Goal: Task Accomplishment & Management: Manage account settings

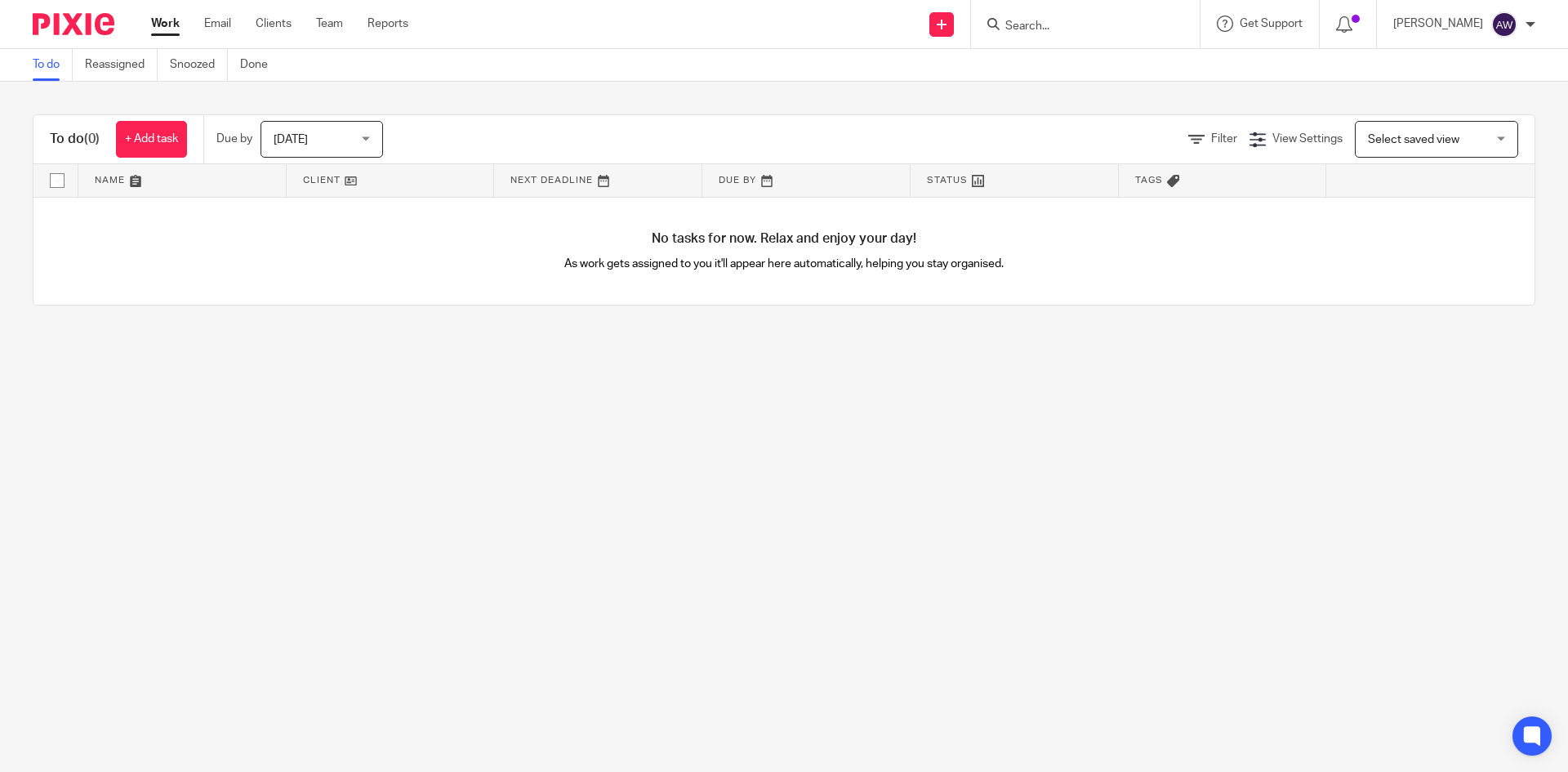
click at [0, 771] on nordpass-portal at bounding box center [0, 772] width 0 height 0
click at [172, 32] on link "Work" at bounding box center [165, 24] width 29 height 17
click at [321, 29] on link "Team" at bounding box center [329, 24] width 27 height 17
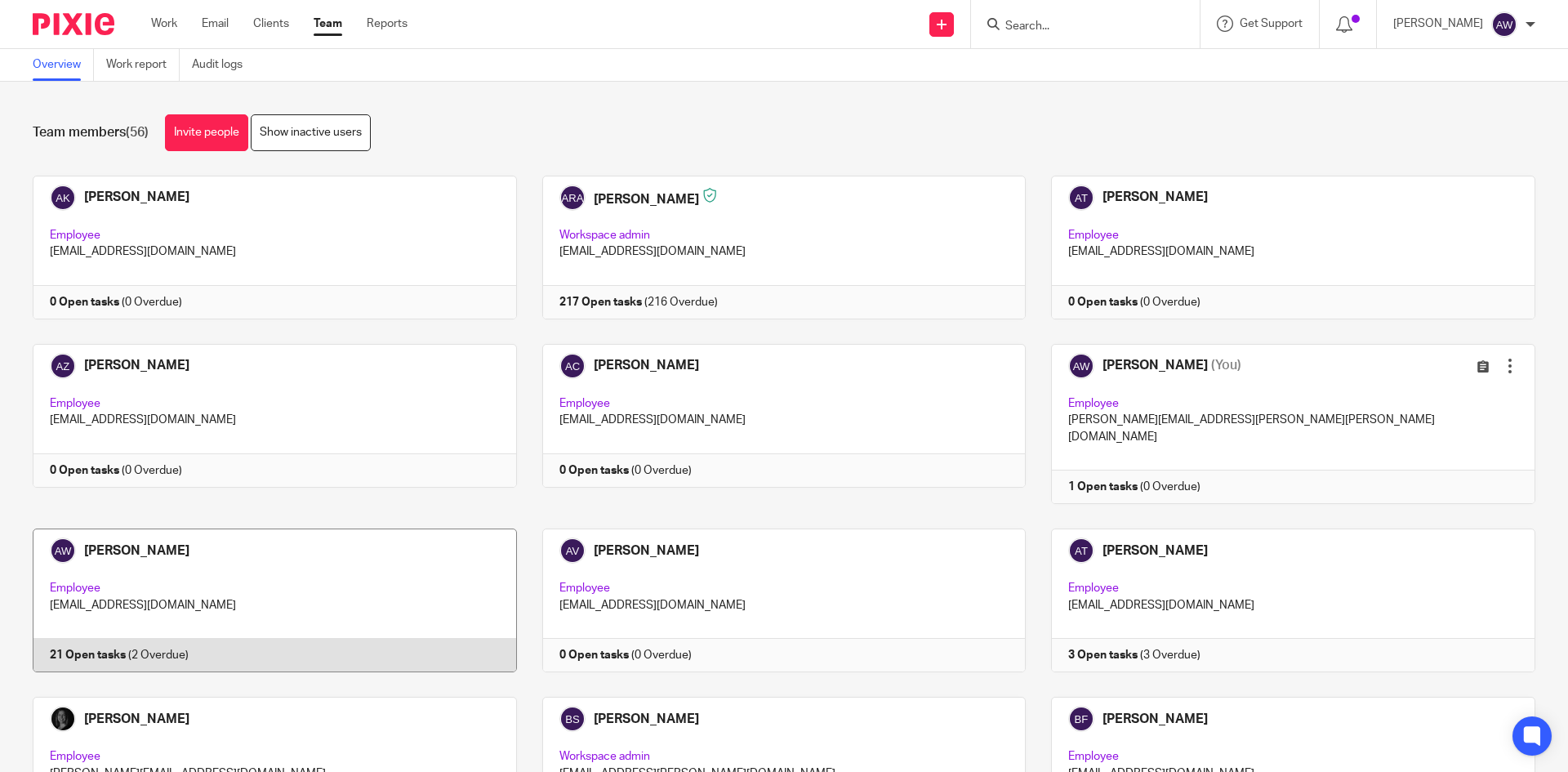
click at [299, 553] on link at bounding box center [262, 600] width 510 height 143
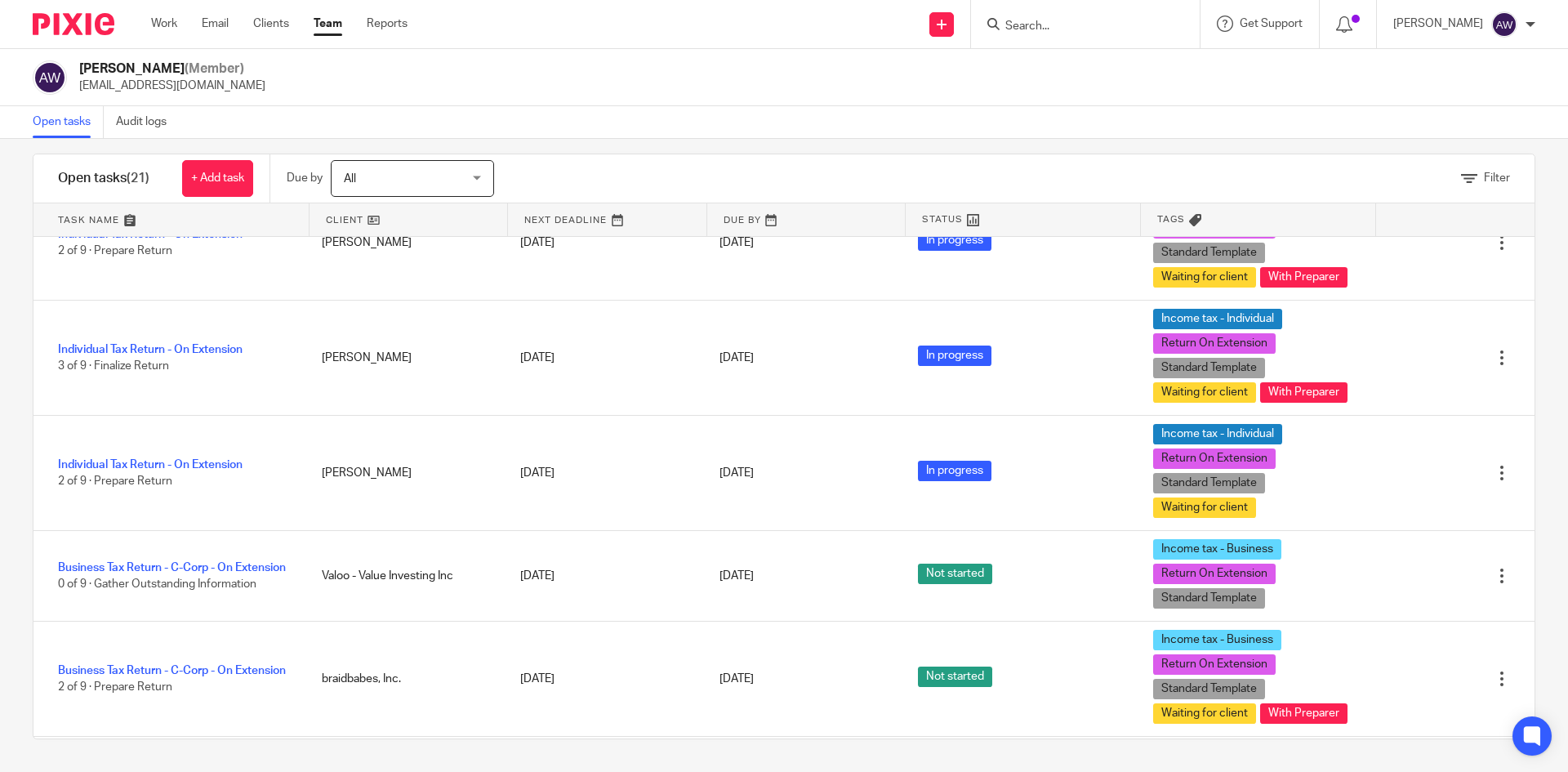
scroll to position [980, 0]
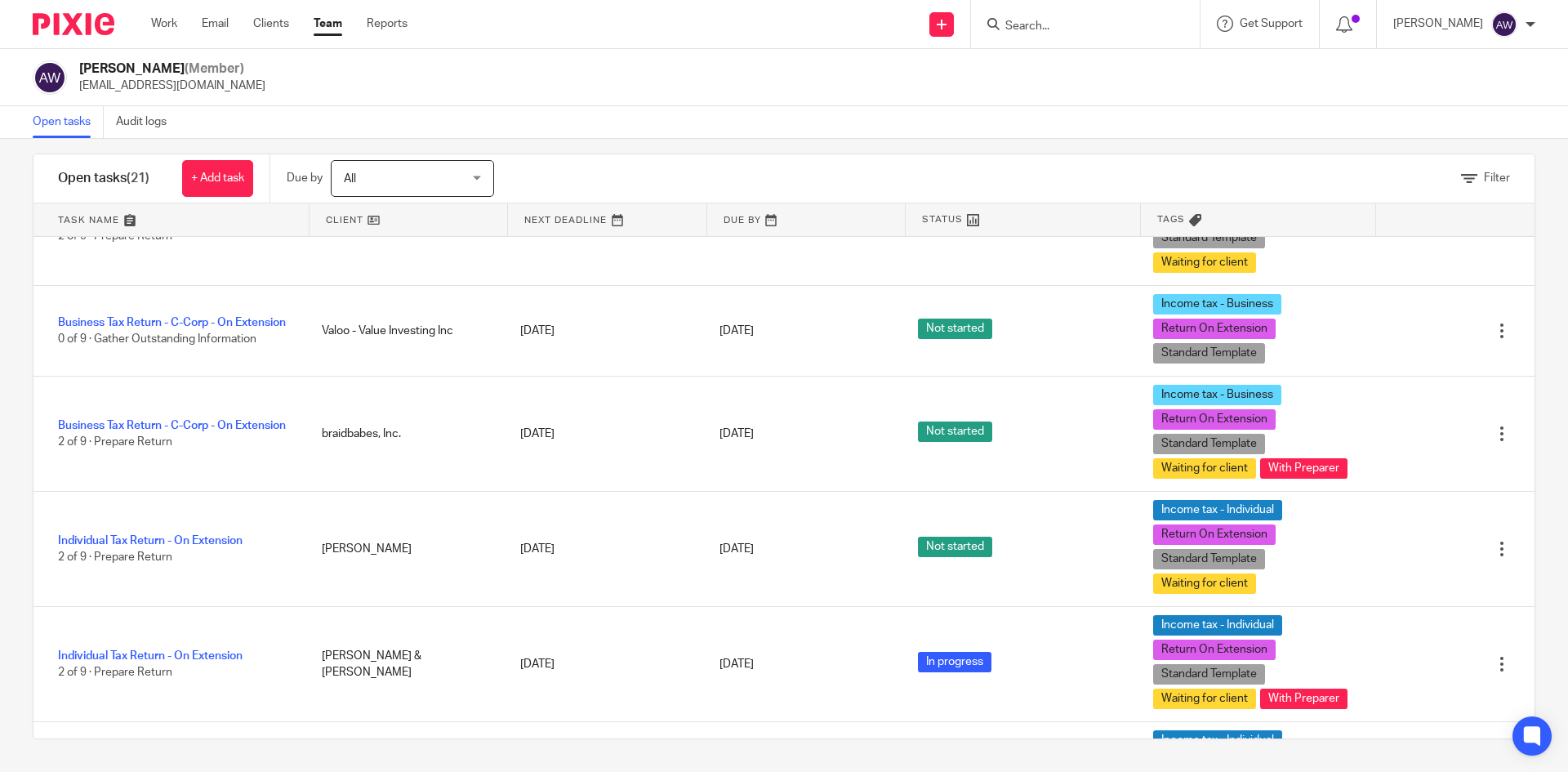
click at [146, 23] on div "Work Email Clients Team Reports Work Email Clients Team Reports Settings" at bounding box center [283, 24] width 298 height 48
click at [148, 23] on div "Work Email Clients Team Reports Work Email Clients Team Reports Settings" at bounding box center [283, 24] width 298 height 48
click at [154, 23] on link "Work" at bounding box center [164, 24] width 26 height 17
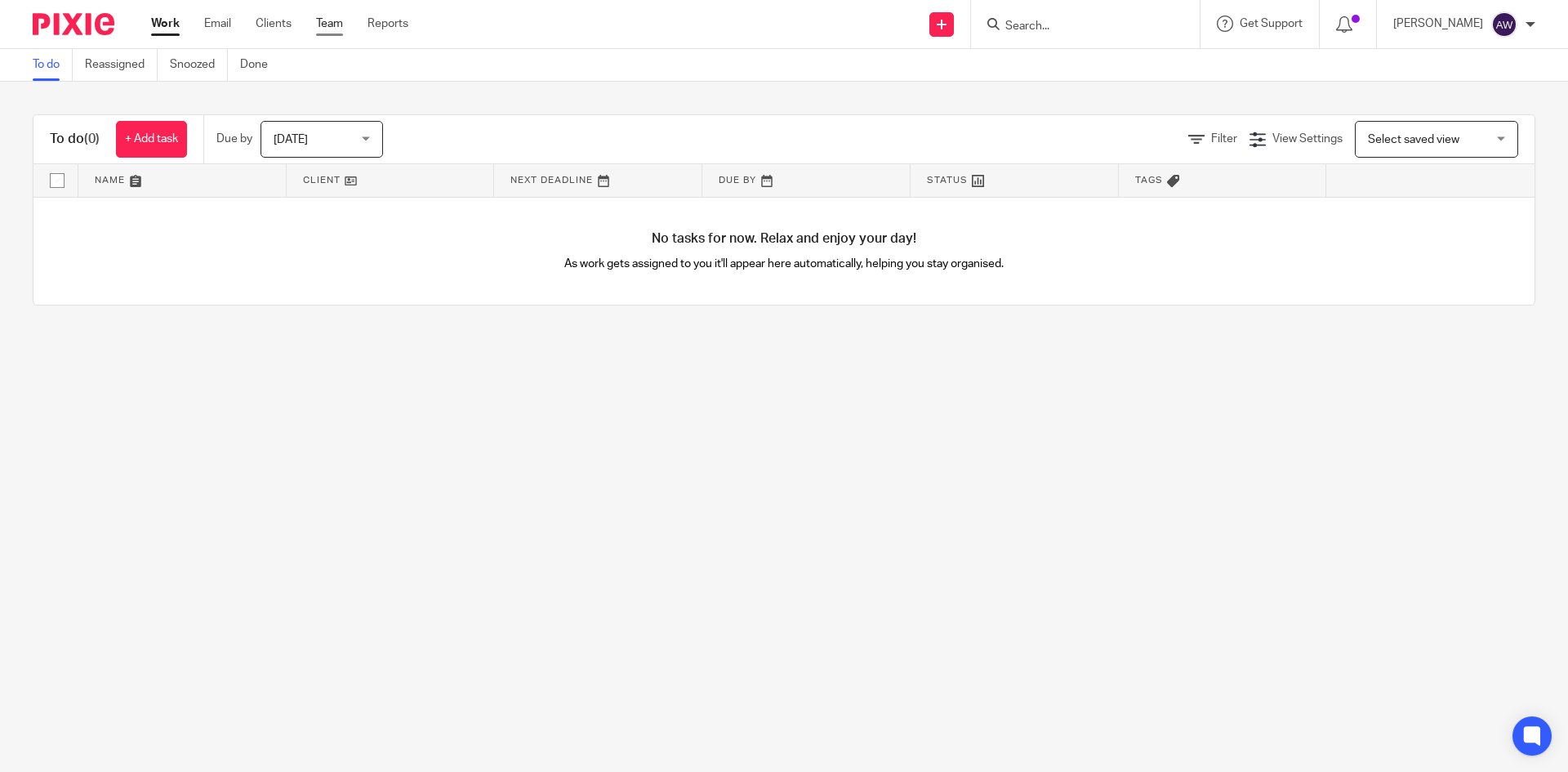
click at [331, 31] on link "Team" at bounding box center [329, 24] width 27 height 17
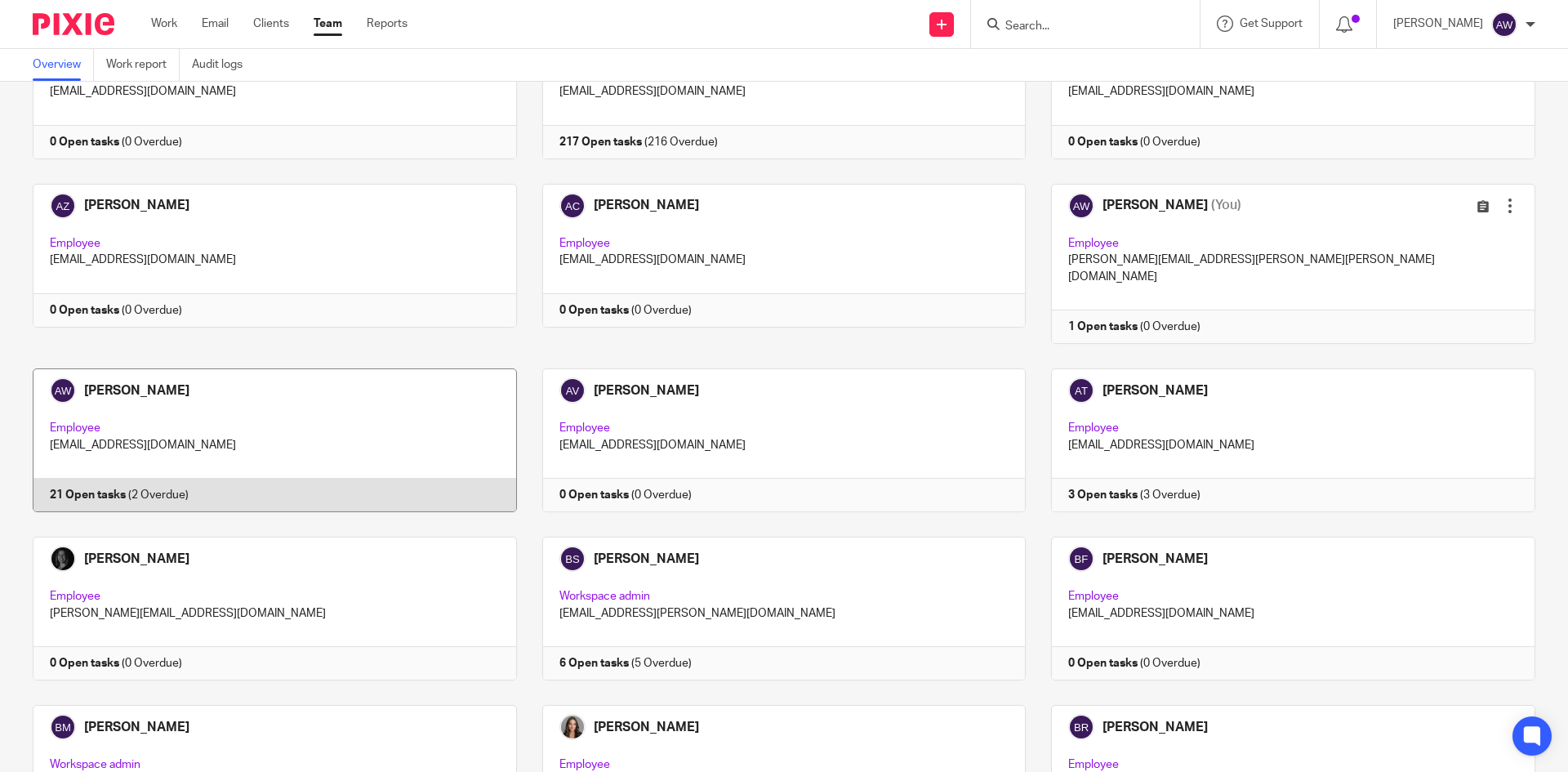
scroll to position [163, 0]
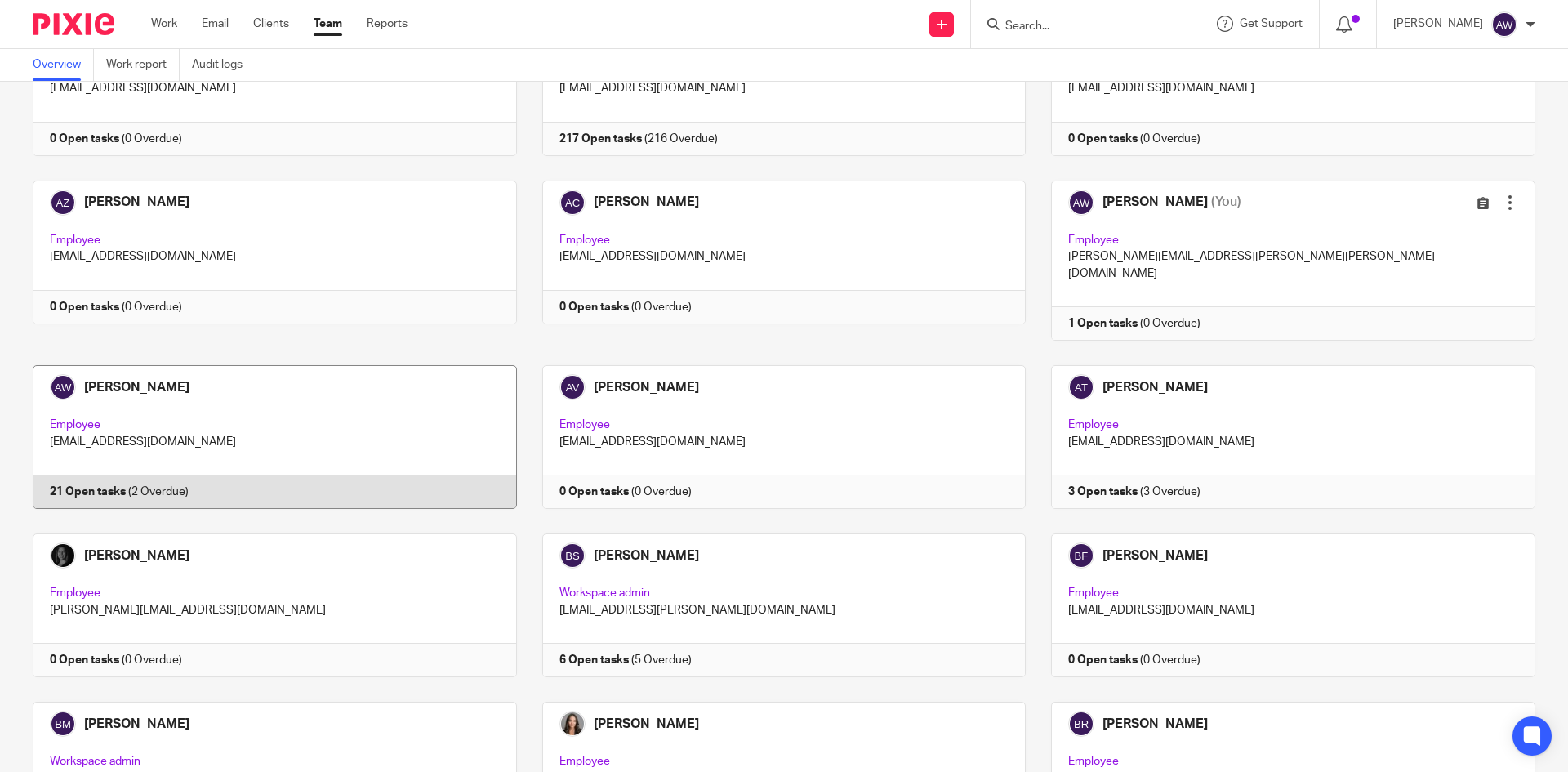
click at [321, 451] on link at bounding box center [262, 436] width 510 height 143
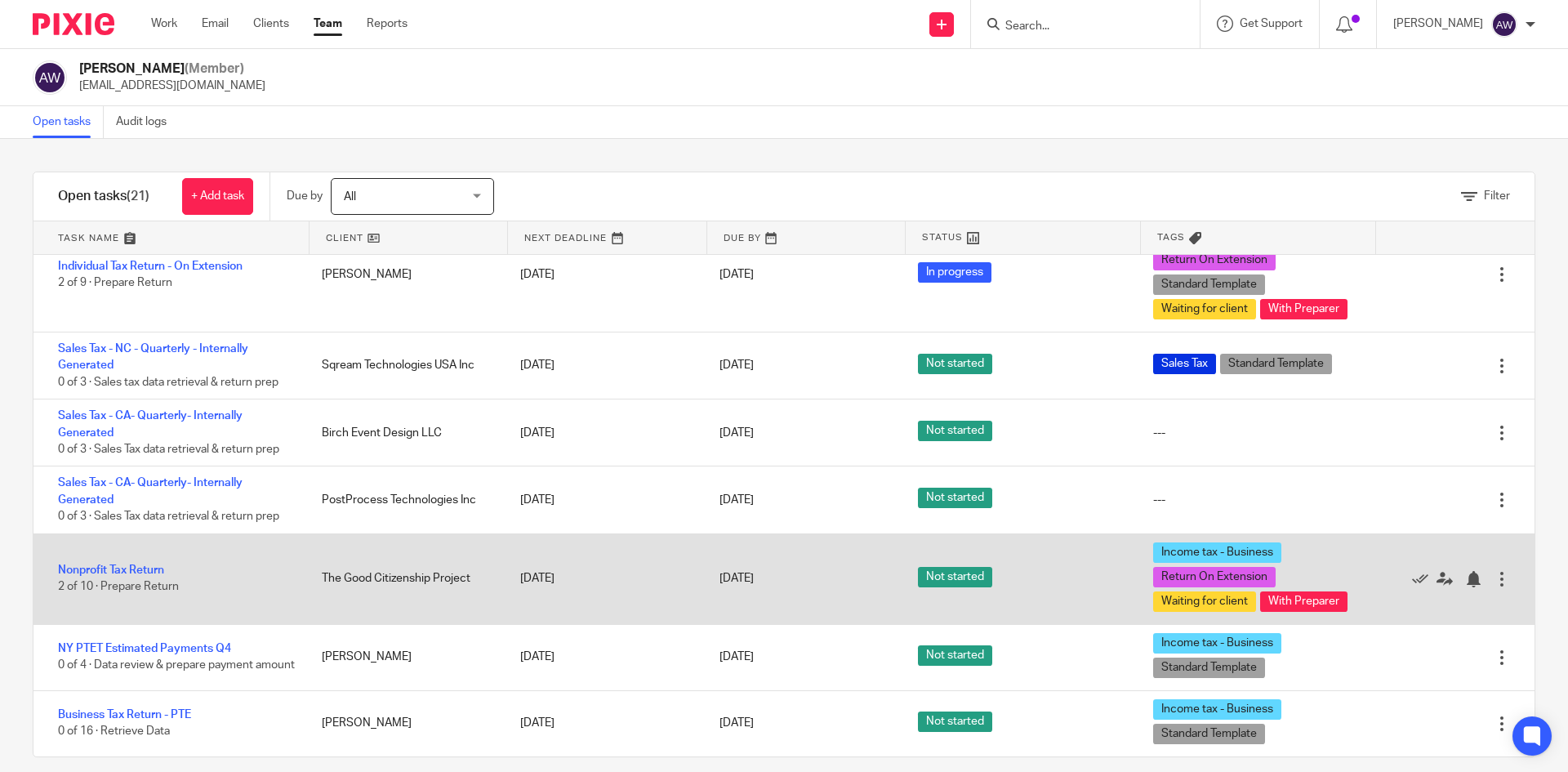
scroll to position [1749, 0]
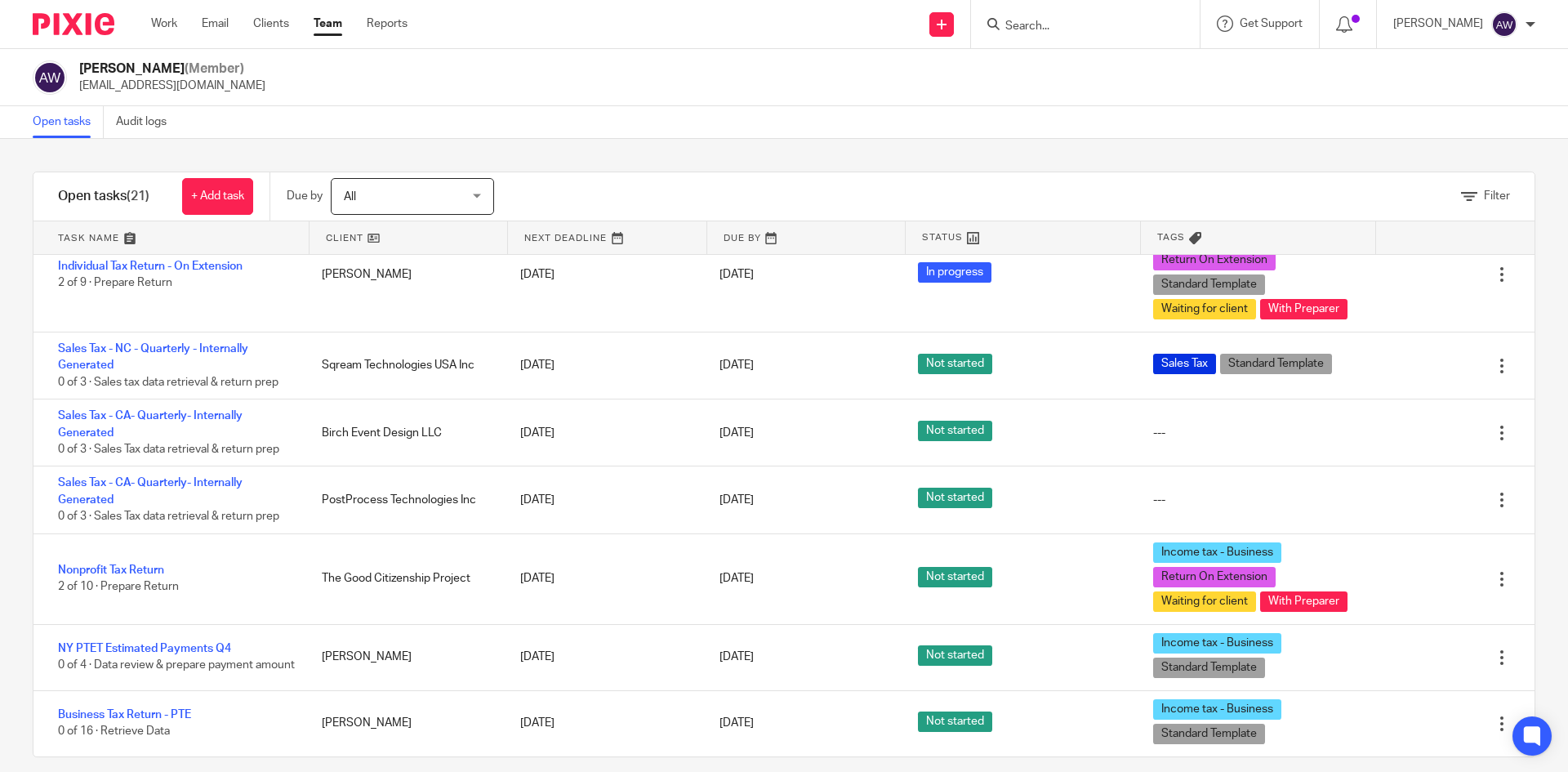
click at [1009, 31] on input "Search" at bounding box center [1077, 27] width 147 height 15
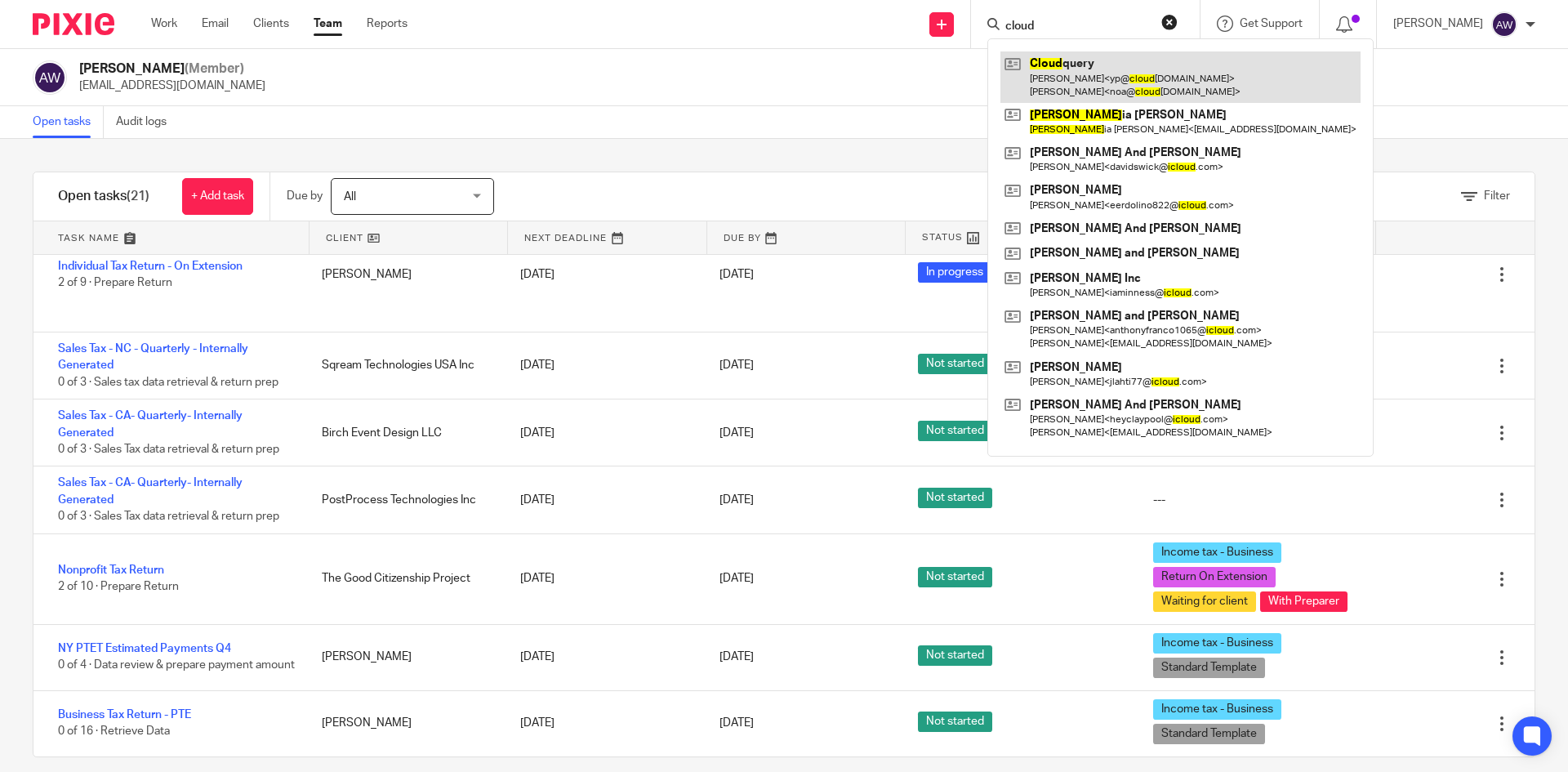
type input "cloud"
click at [1065, 63] on link at bounding box center [1180, 76] width 360 height 50
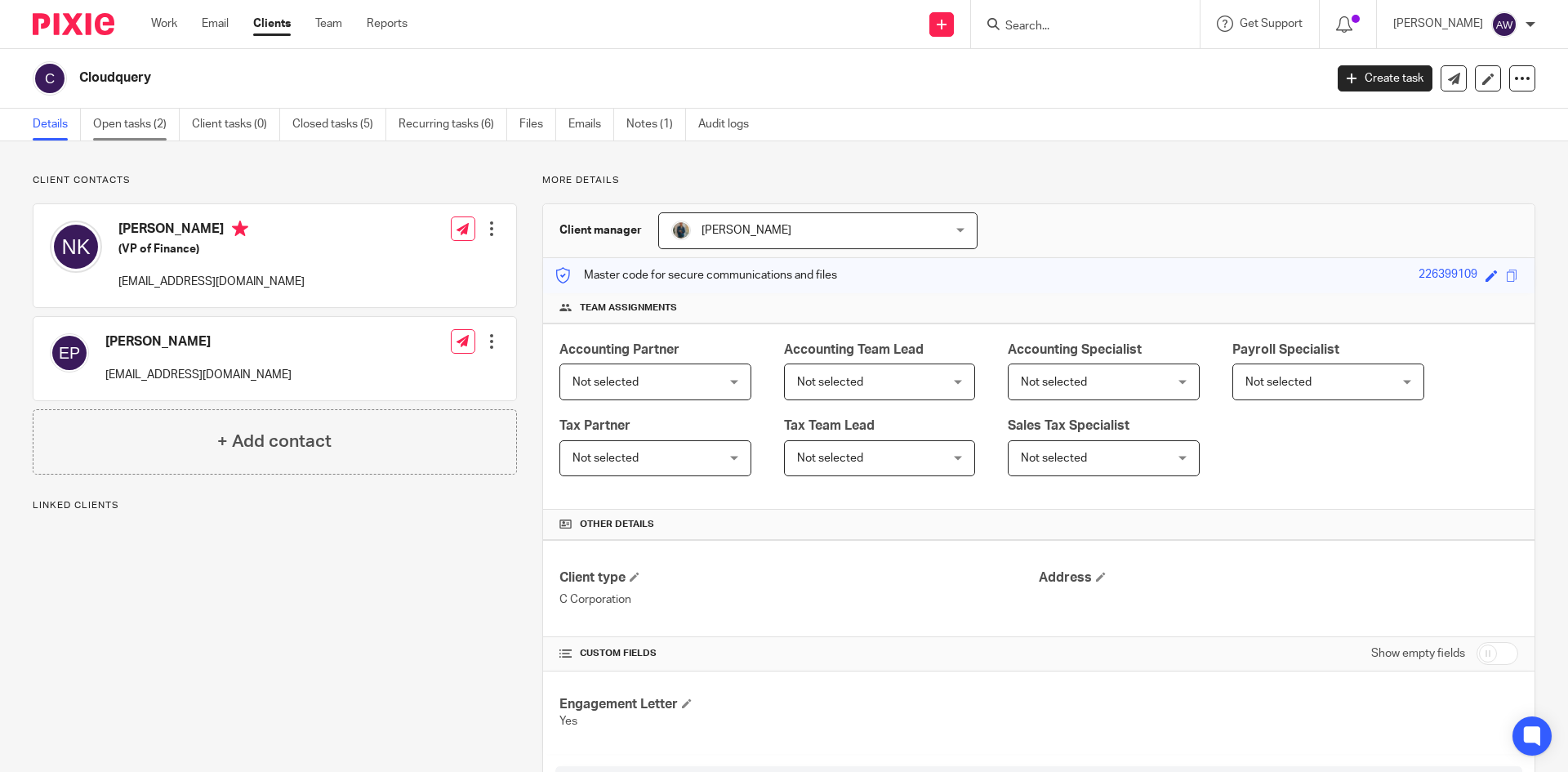
click at [133, 129] on link "Open tasks (2)" at bounding box center [136, 125] width 87 height 32
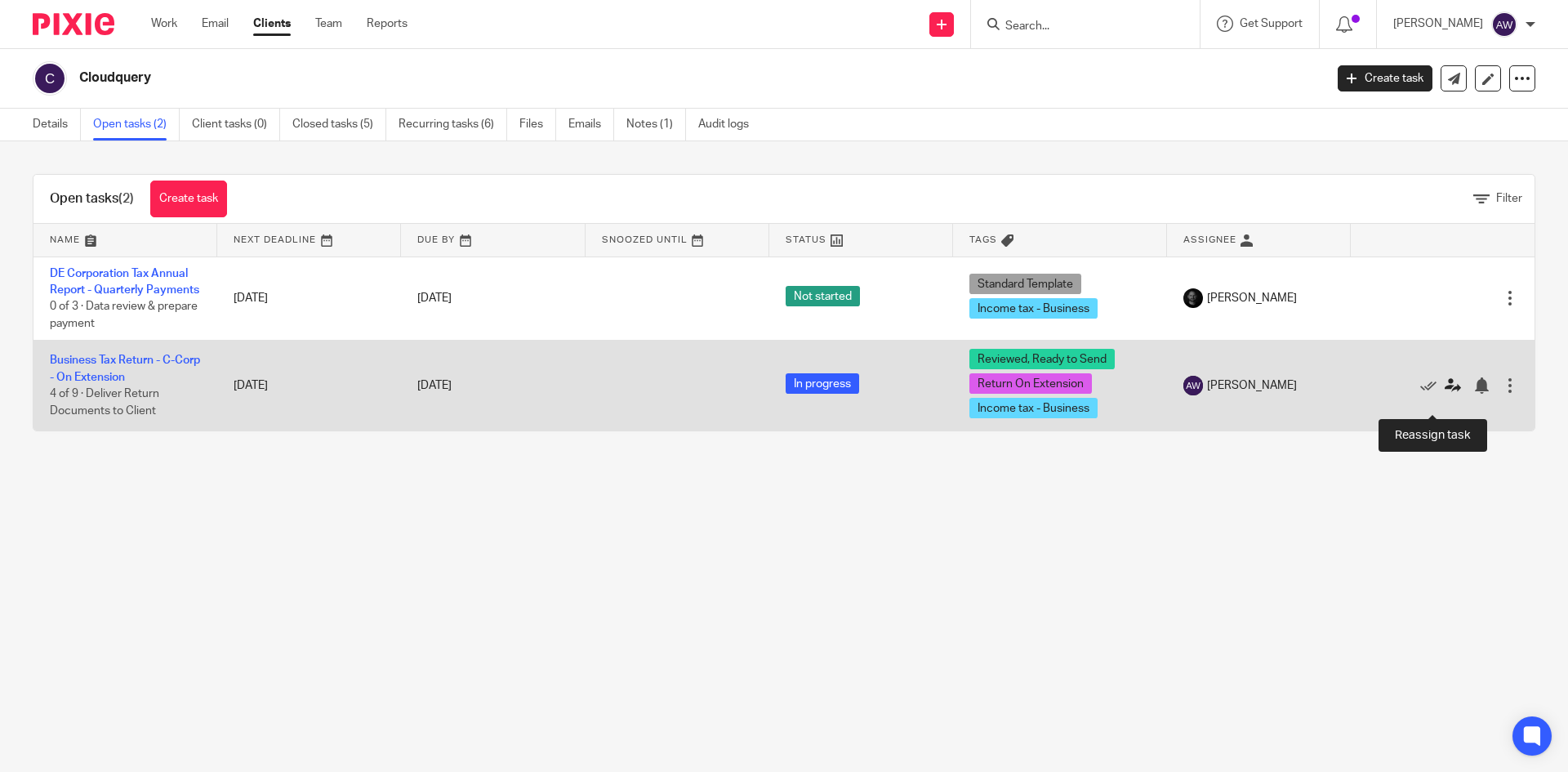
click at [1445, 393] on icon at bounding box center [1453, 386] width 17 height 17
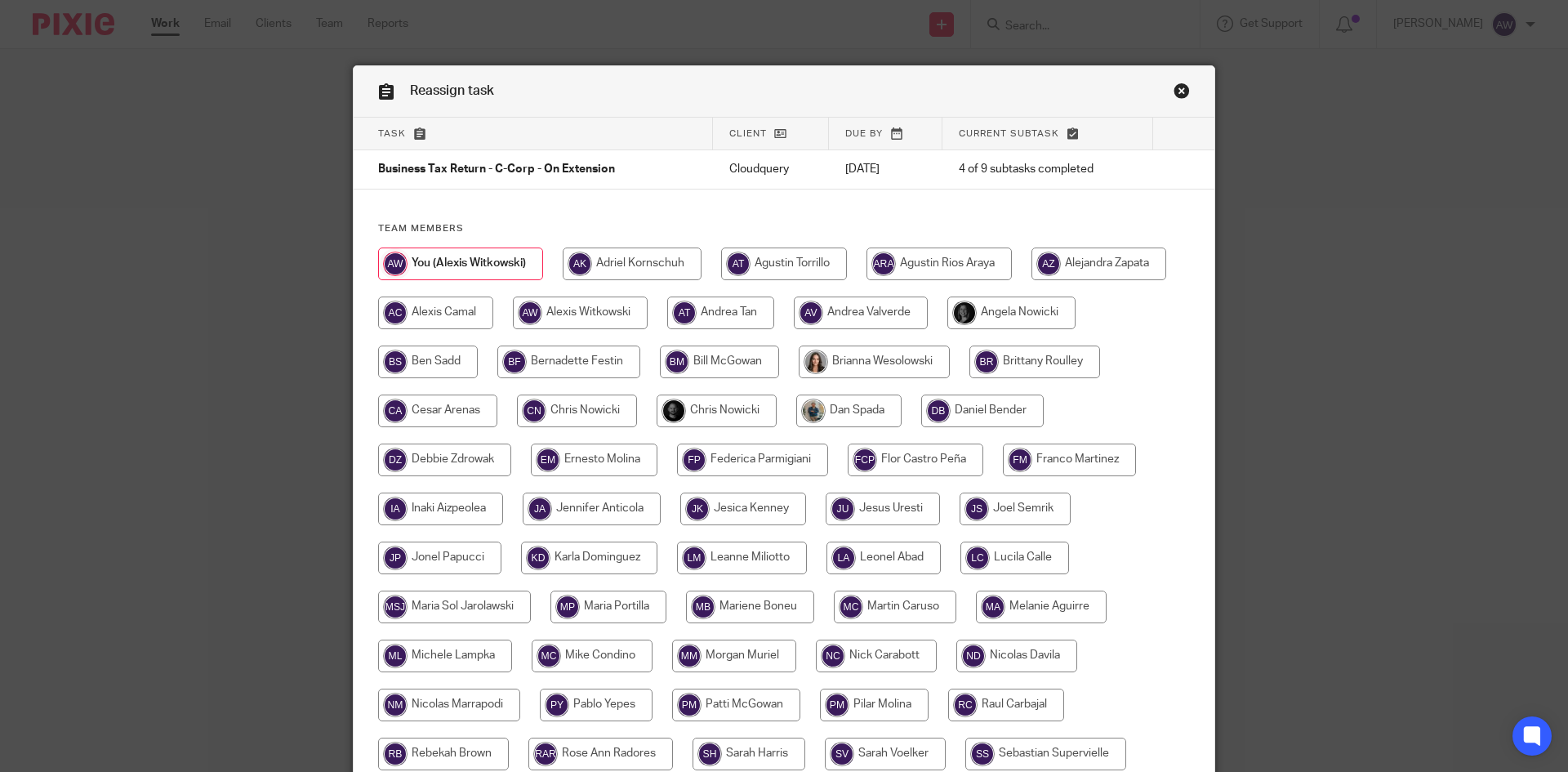
click at [509, 259] on input "radio" at bounding box center [461, 263] width 165 height 33
click at [550, 317] on input "radio" at bounding box center [580, 312] width 134 height 33
radio input "true"
click at [508, 267] on input "radio" at bounding box center [460, 263] width 162 height 33
radio input "true"
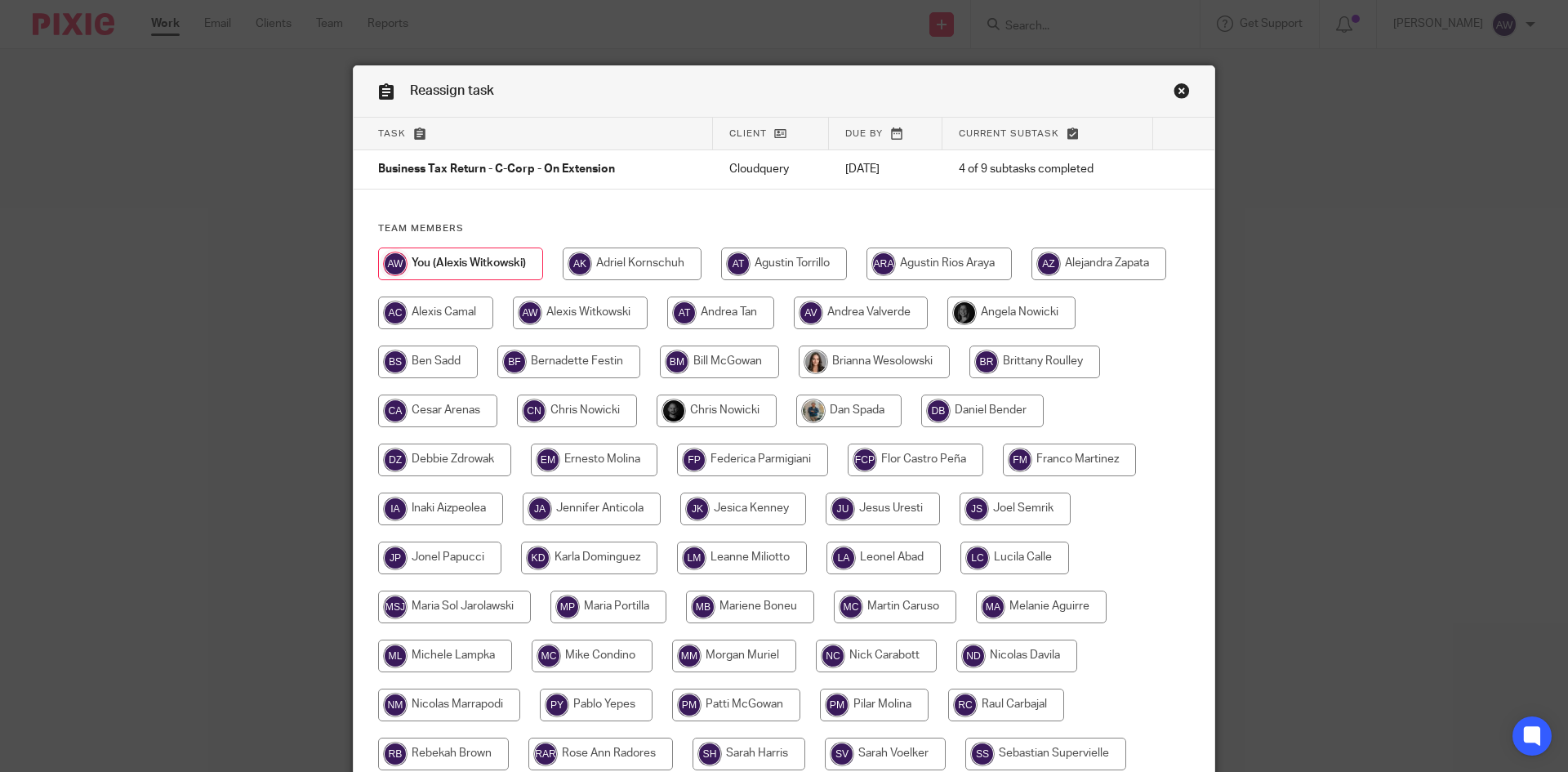
scroll to position [199, 0]
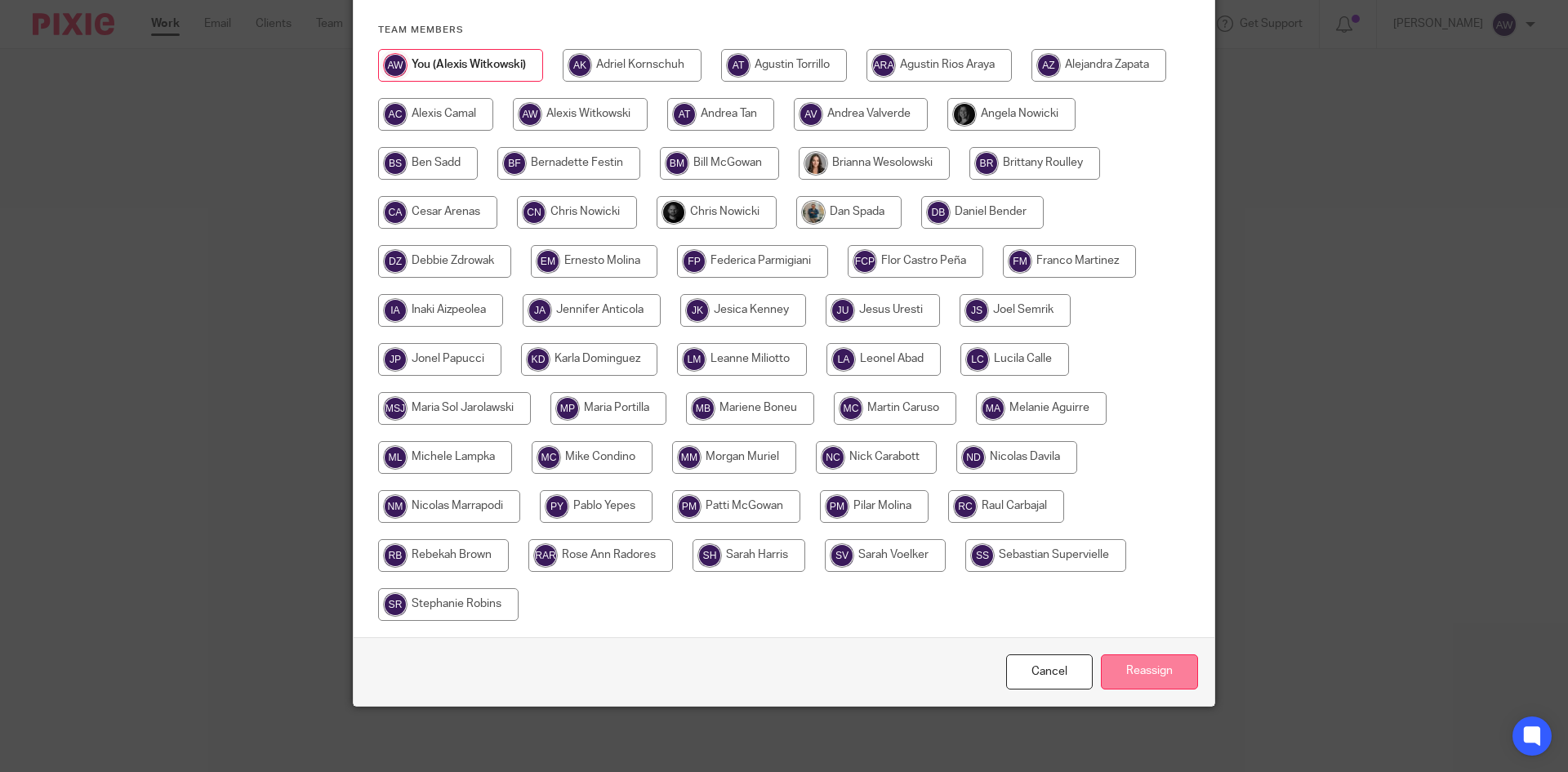
click at [1187, 667] on input "Reassign" at bounding box center [1150, 672] width 97 height 36
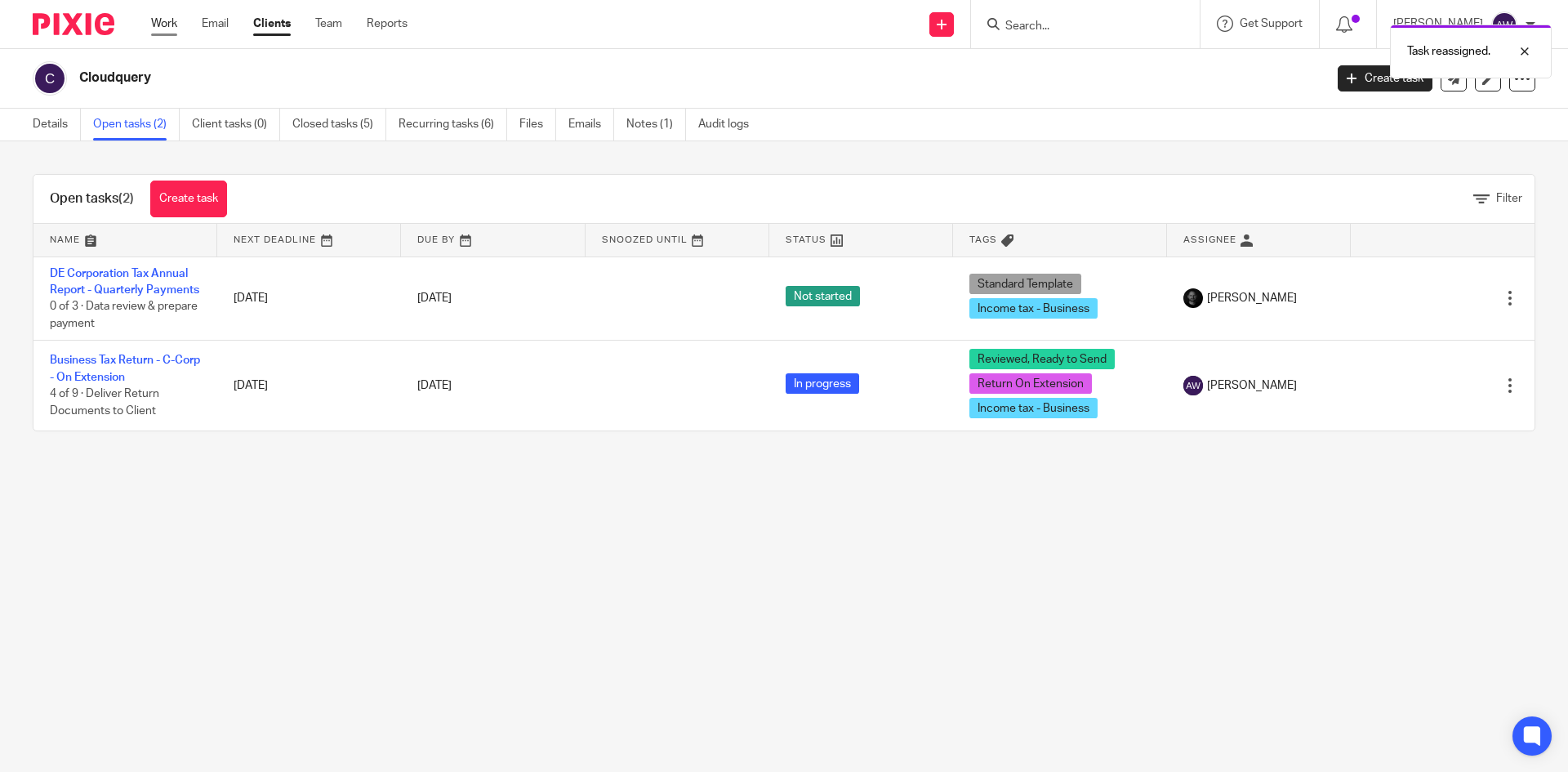
click at [162, 21] on link "Work" at bounding box center [164, 24] width 26 height 17
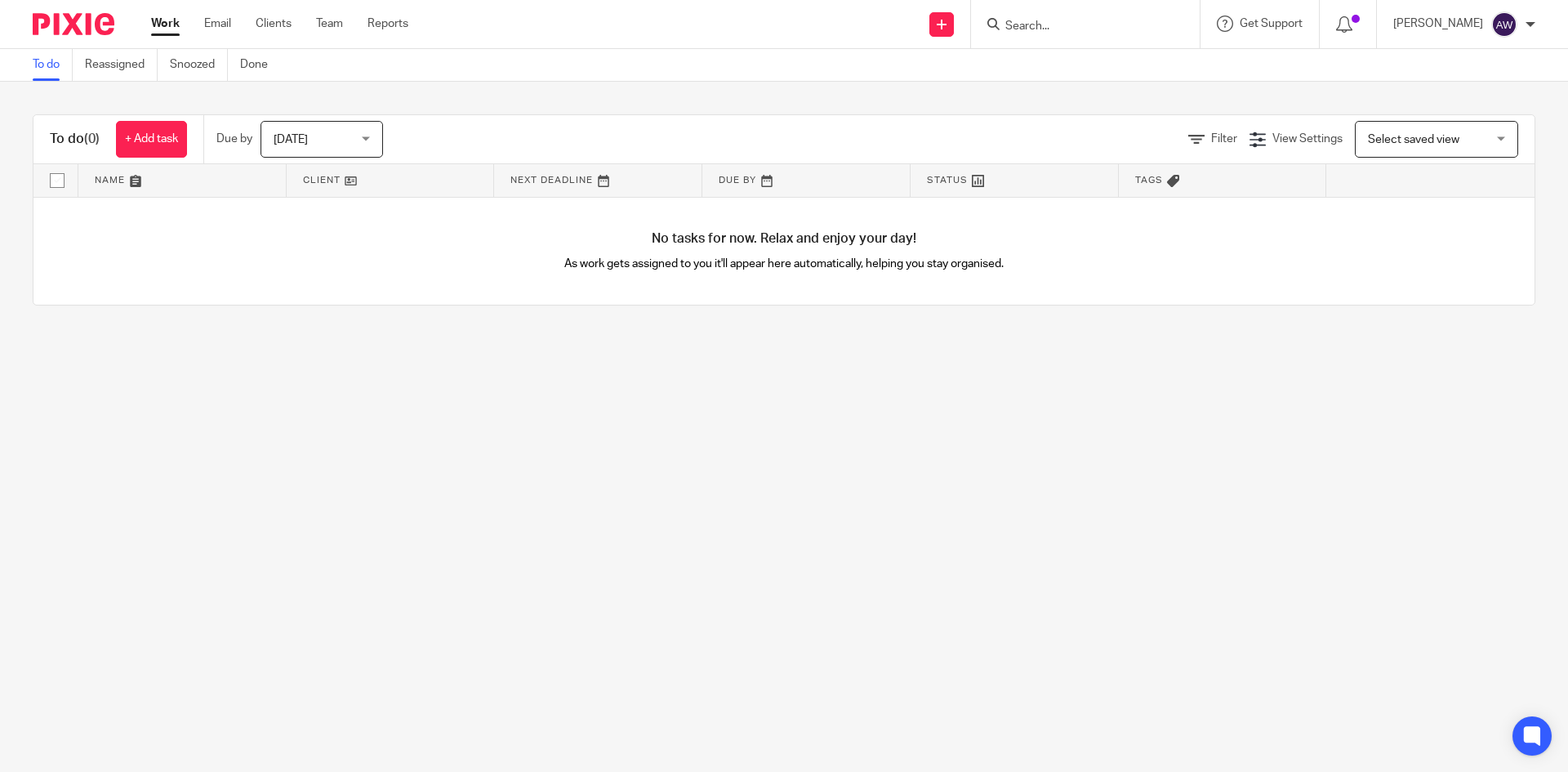
click at [329, 135] on span "[DATE]" at bounding box center [317, 138] width 87 height 35
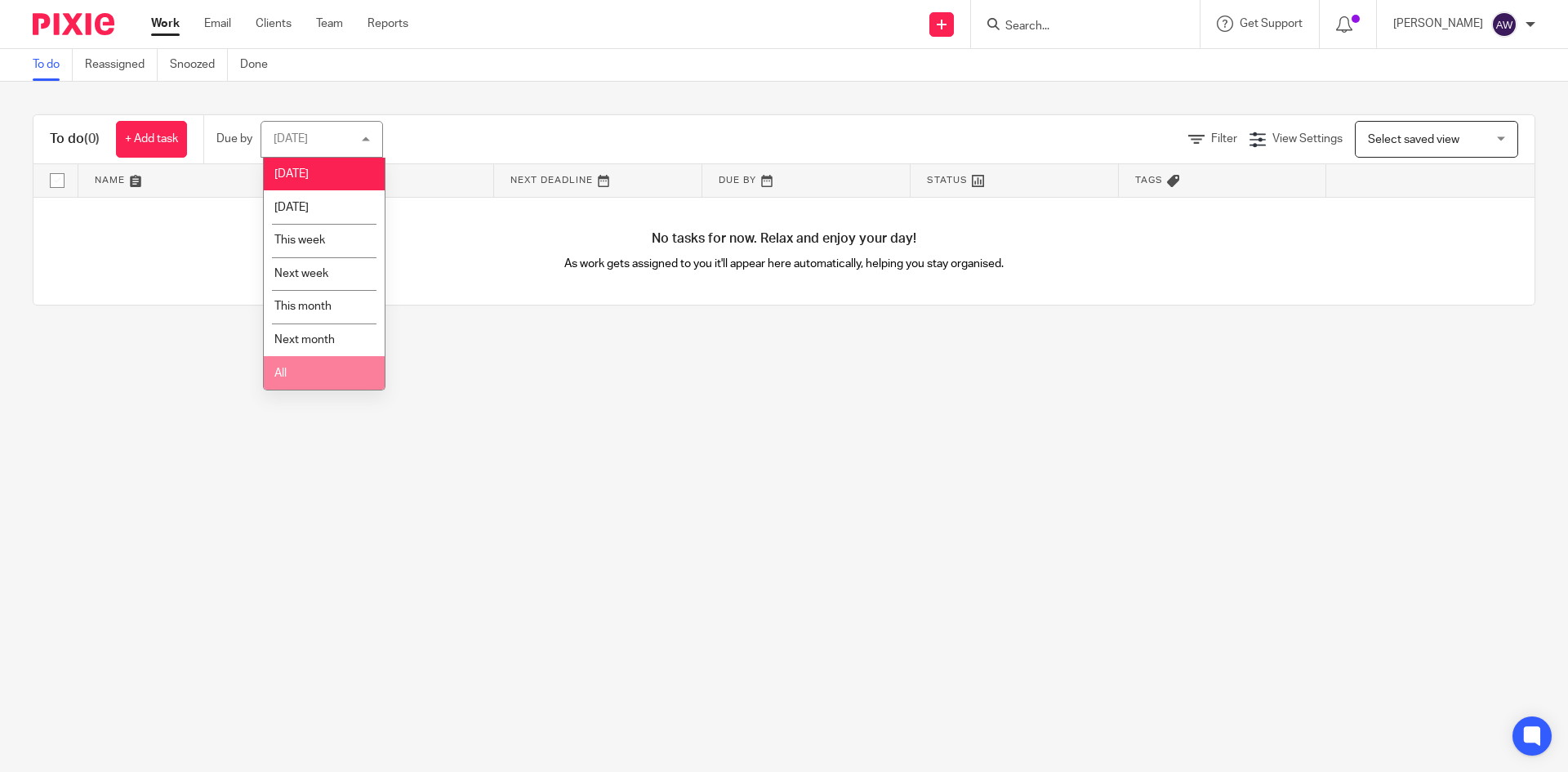
click at [317, 364] on li "All" at bounding box center [324, 373] width 121 height 34
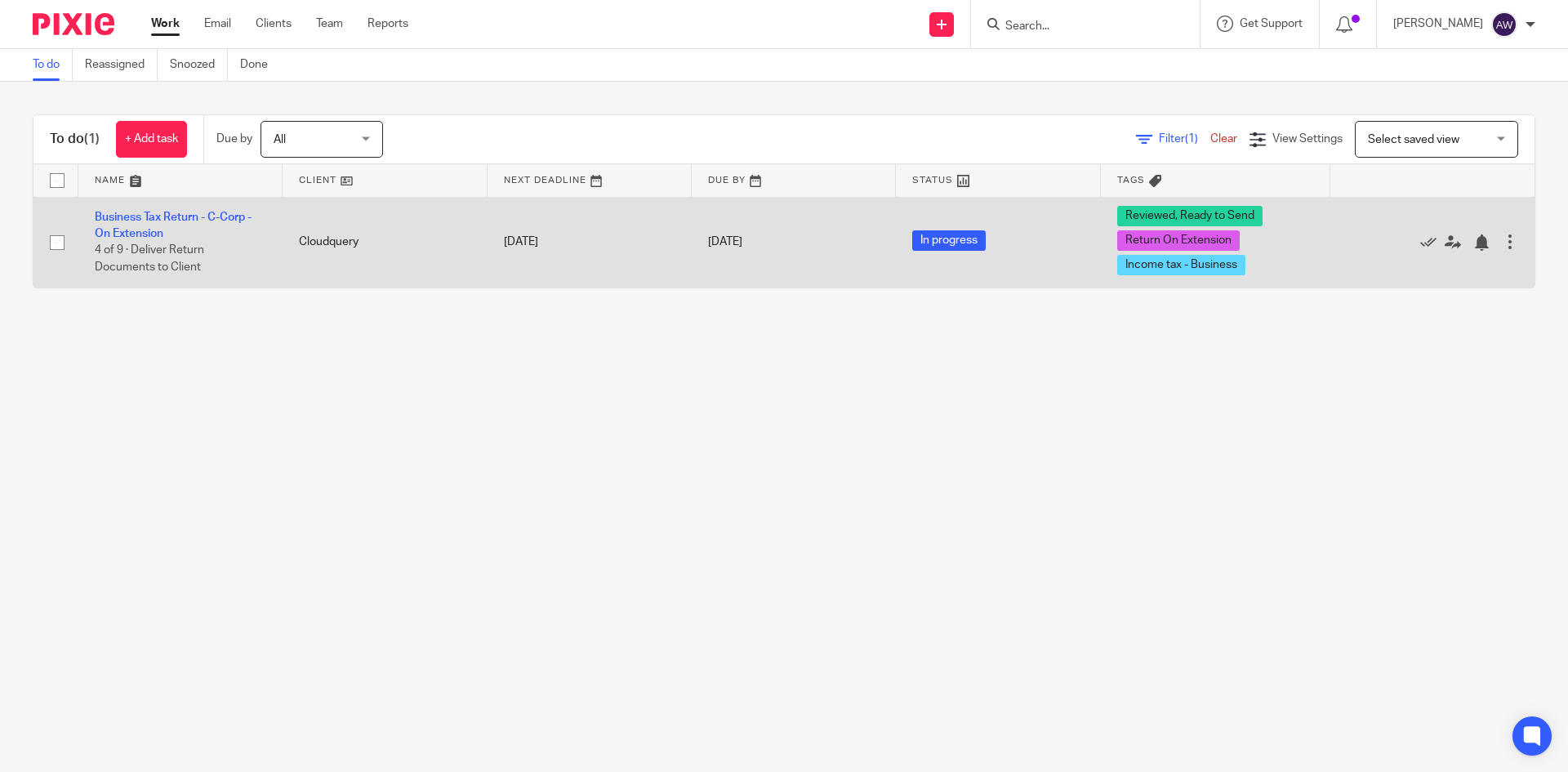
click at [167, 210] on td "Business Tax Return - C-Corp - On Extension 4 of 9 · Deliver Return Documents t…" at bounding box center [180, 242] width 205 height 91
click at [156, 221] on link "Business Tax Return - C-Corp - On Extension" at bounding box center [173, 225] width 157 height 28
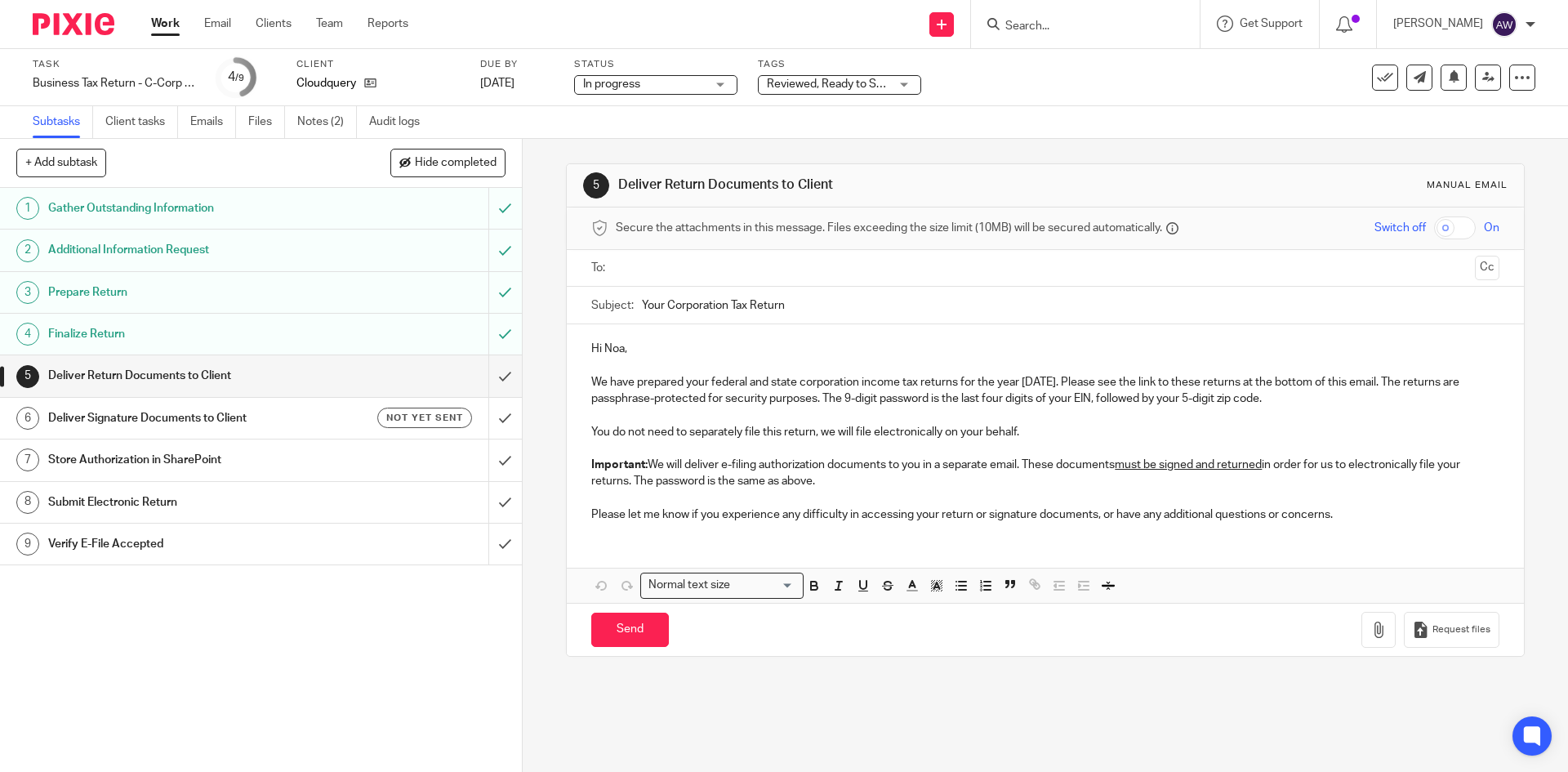
click at [662, 266] on input "text" at bounding box center [1045, 268] width 846 height 19
click at [759, 268] on input "text" at bounding box center [1114, 270] width 710 height 32
click at [1435, 228] on input "checkbox" at bounding box center [1455, 227] width 42 height 23
checkbox input "true"
click at [1475, 270] on button "Cc" at bounding box center [1487, 269] width 25 height 25
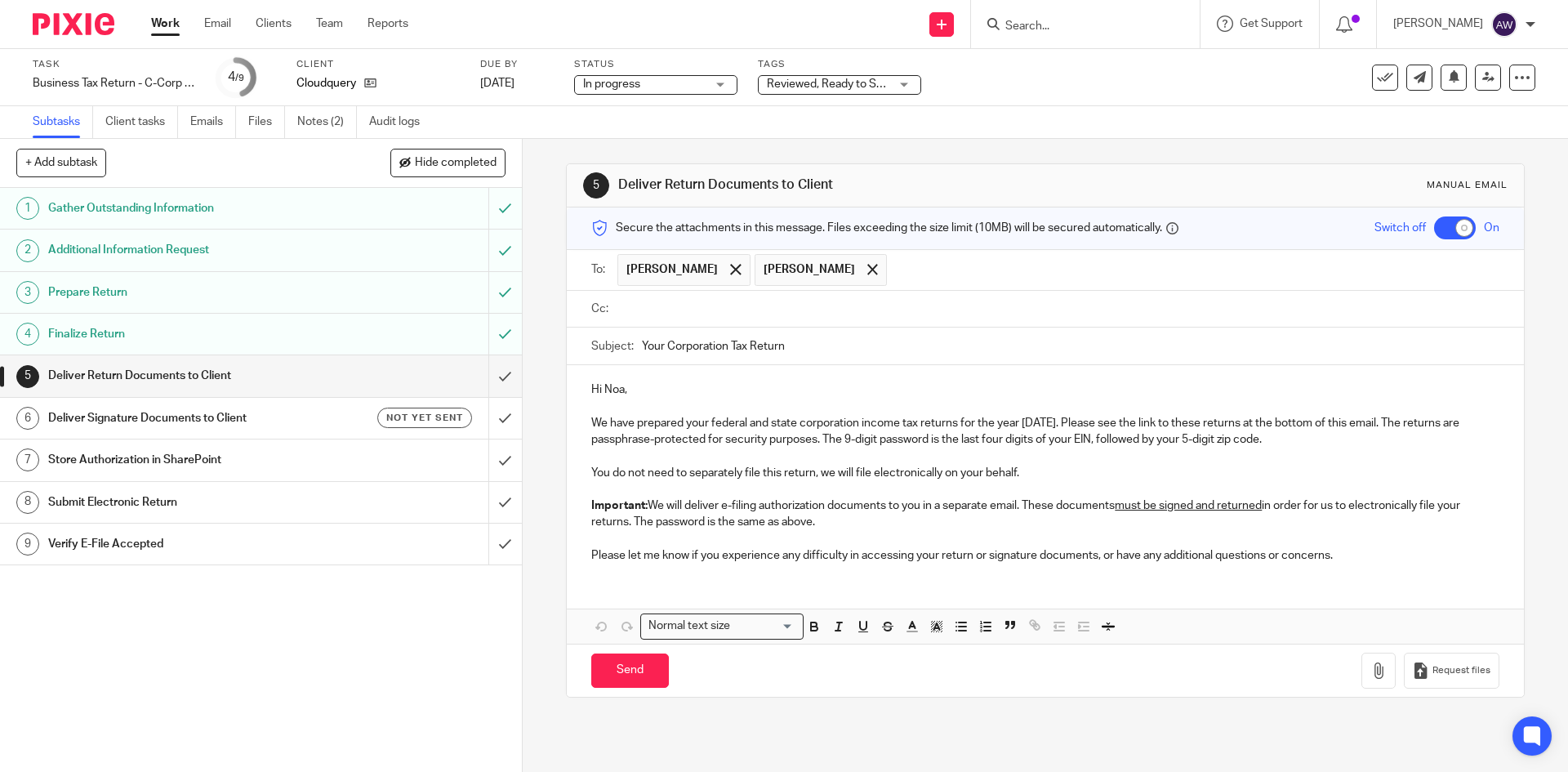
click at [792, 313] on input "text" at bounding box center [1057, 308] width 871 height 19
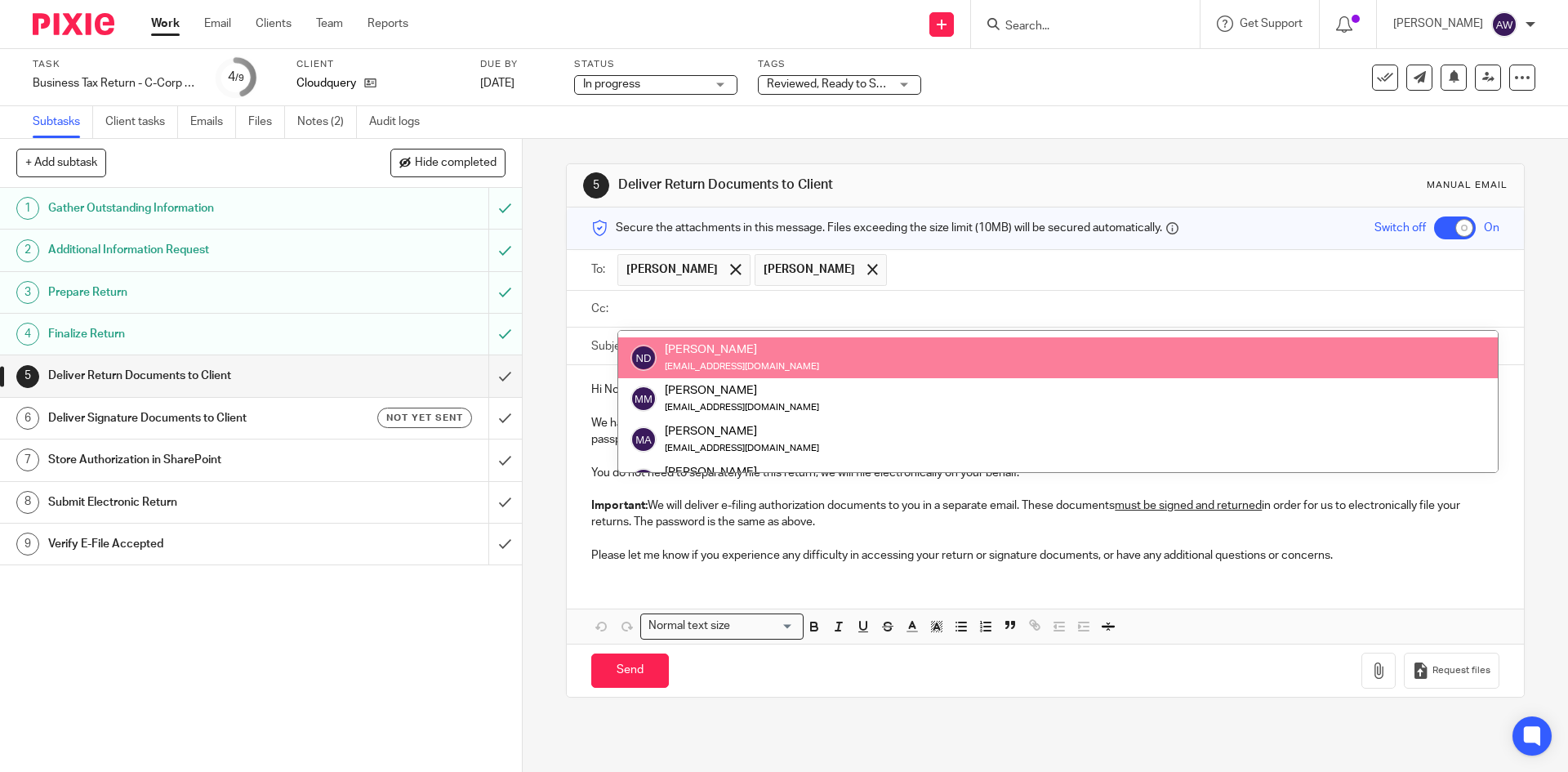
scroll to position [899, 0]
click at [725, 305] on input "text" at bounding box center [1057, 308] width 871 height 19
click at [815, 303] on input "text" at bounding box center [1057, 308] width 871 height 19
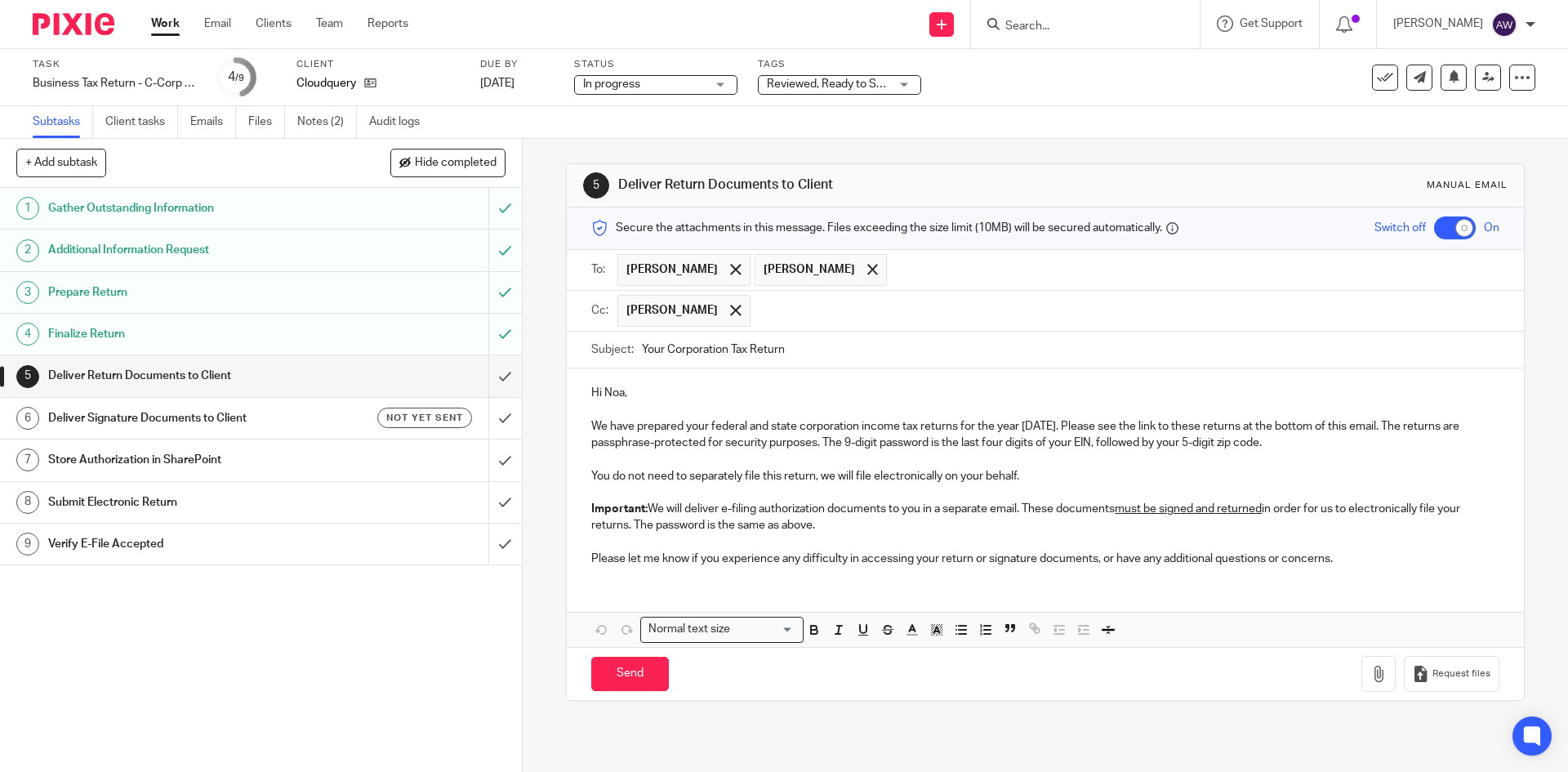
click at [896, 284] on input "text" at bounding box center [1194, 270] width 597 height 32
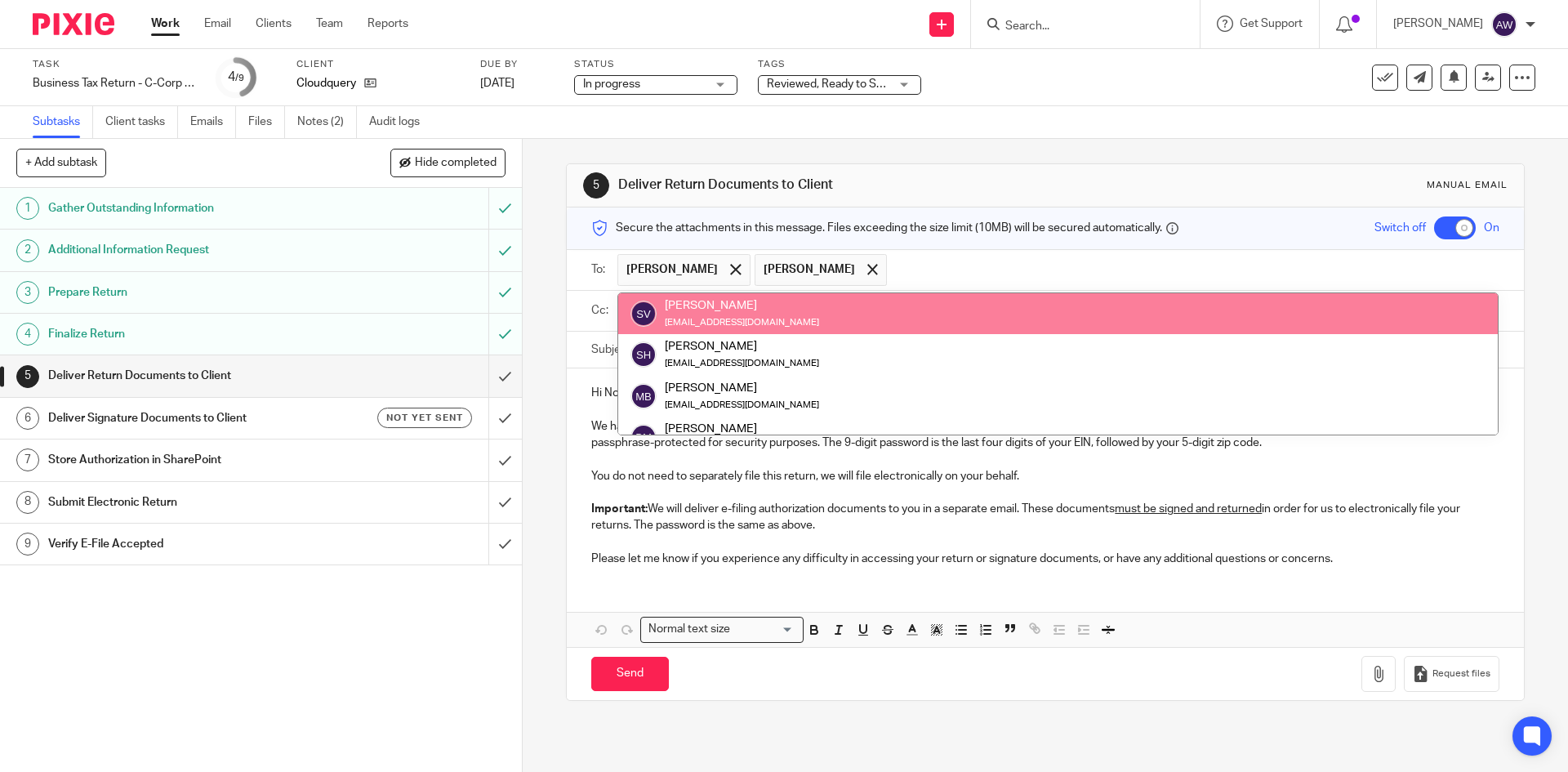
click at [896, 274] on input "text" at bounding box center [1194, 270] width 597 height 32
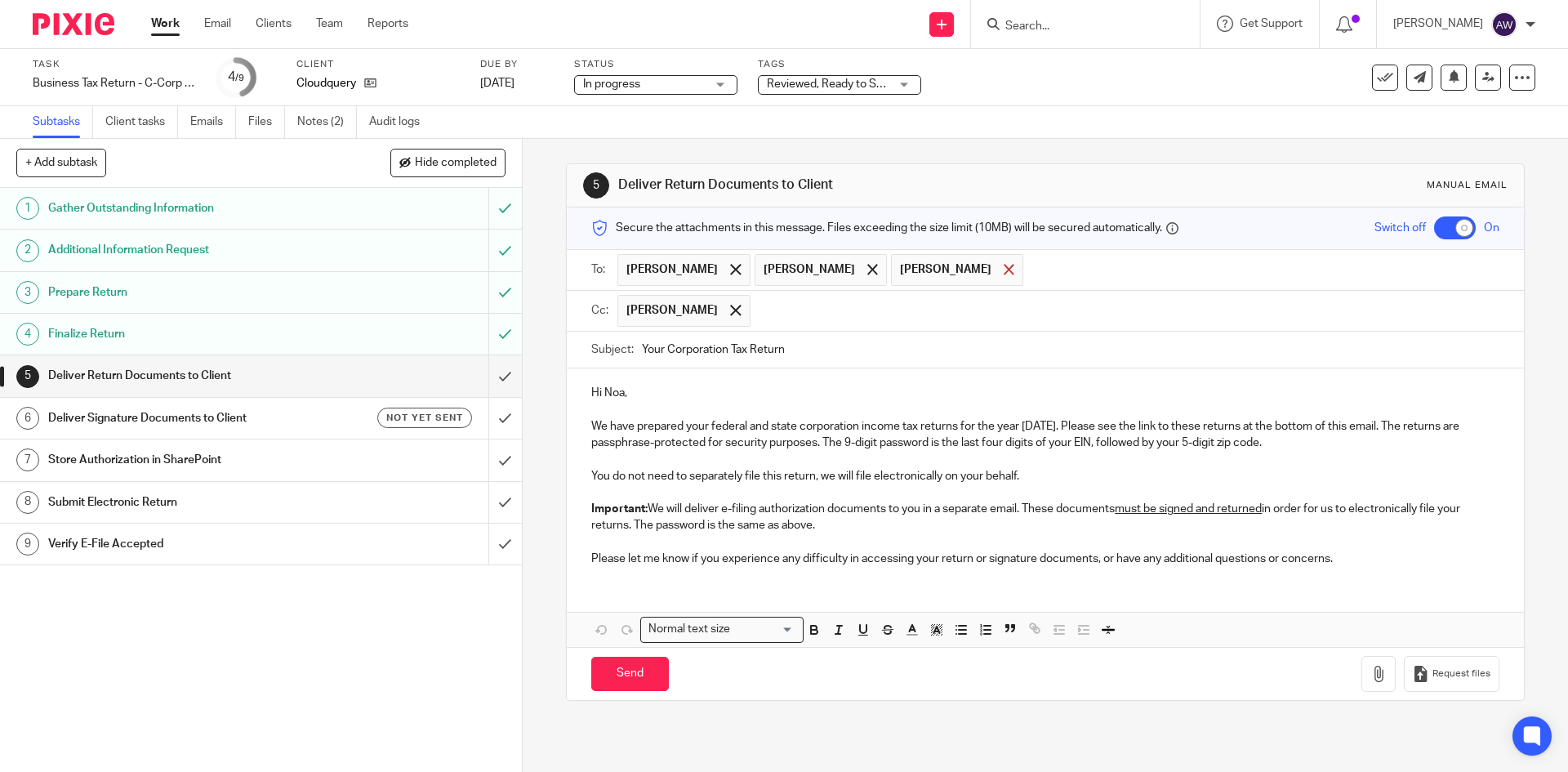
click at [1003, 270] on span at bounding box center [1008, 269] width 11 height 11
click at [731, 312] on span at bounding box center [736, 309] width 11 height 11
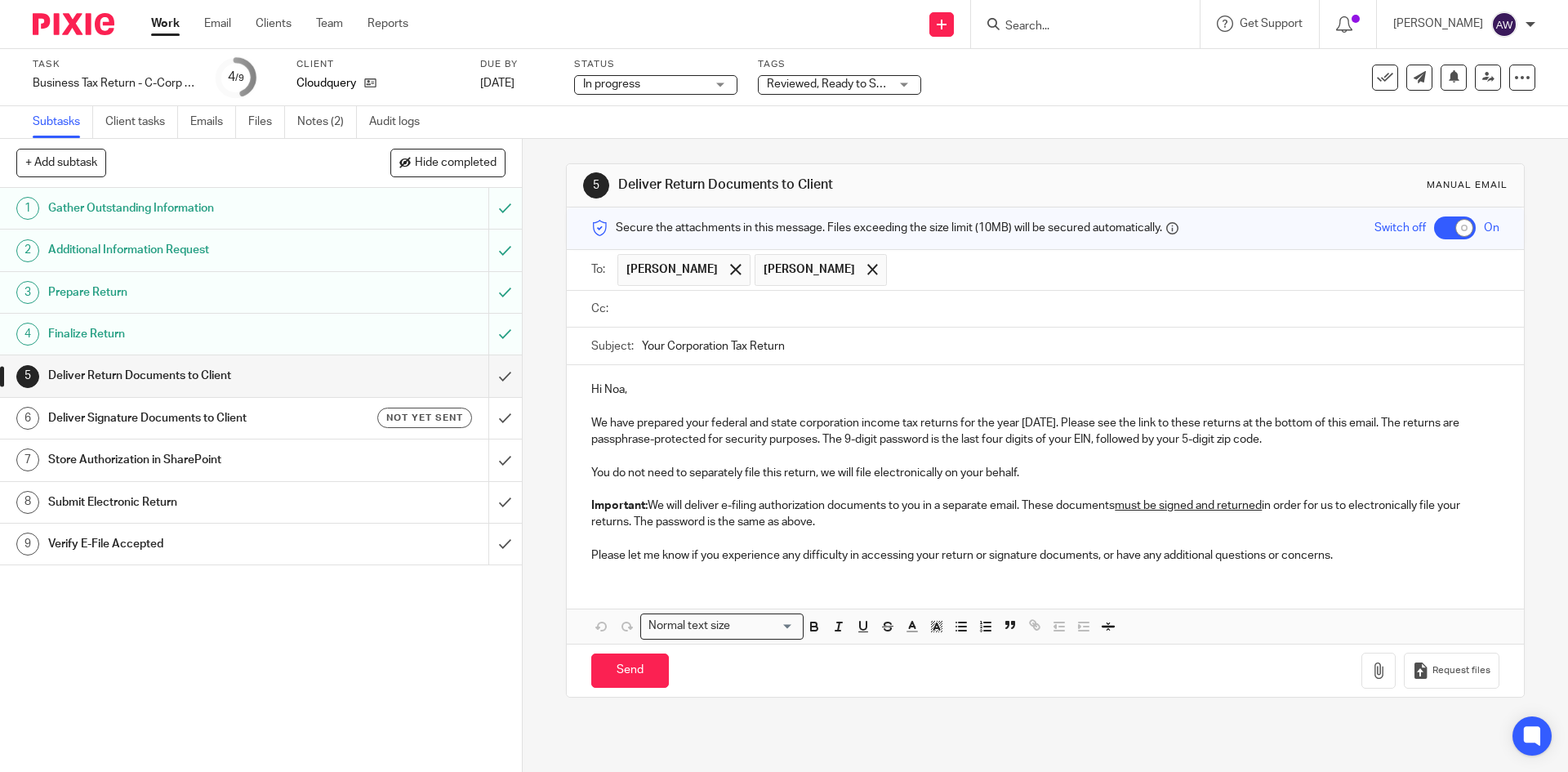
click at [1359, 557] on p "Please let me know if you experience any difficulty in accessing your return or…" at bounding box center [1045, 556] width 908 height 17
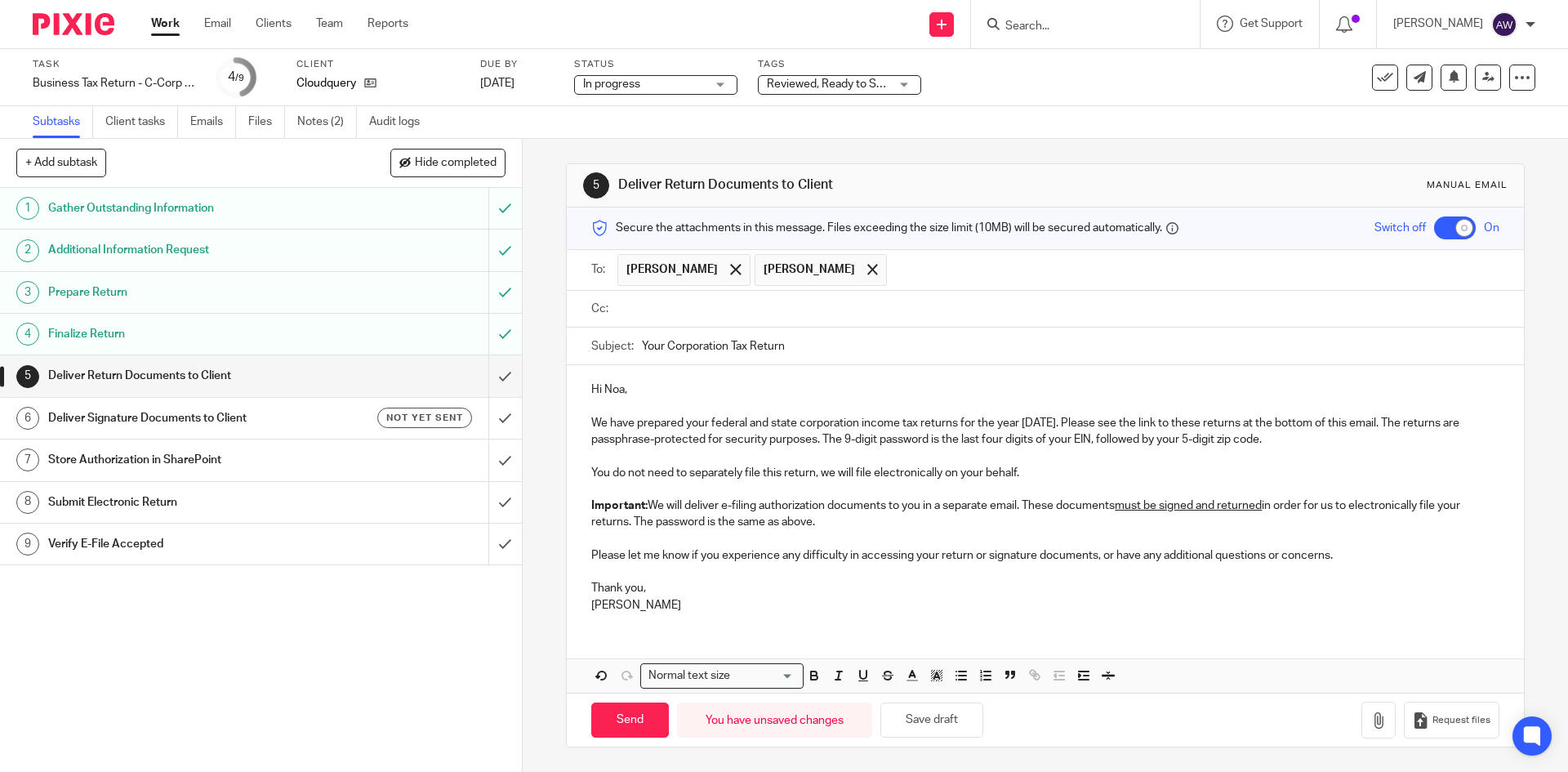
click at [808, 336] on input "Your Corporation Tax Return" at bounding box center [1070, 345] width 857 height 37
type input "Your Corporation Tax Return Cloudquery"
click at [818, 312] on input "text" at bounding box center [1057, 308] width 871 height 19
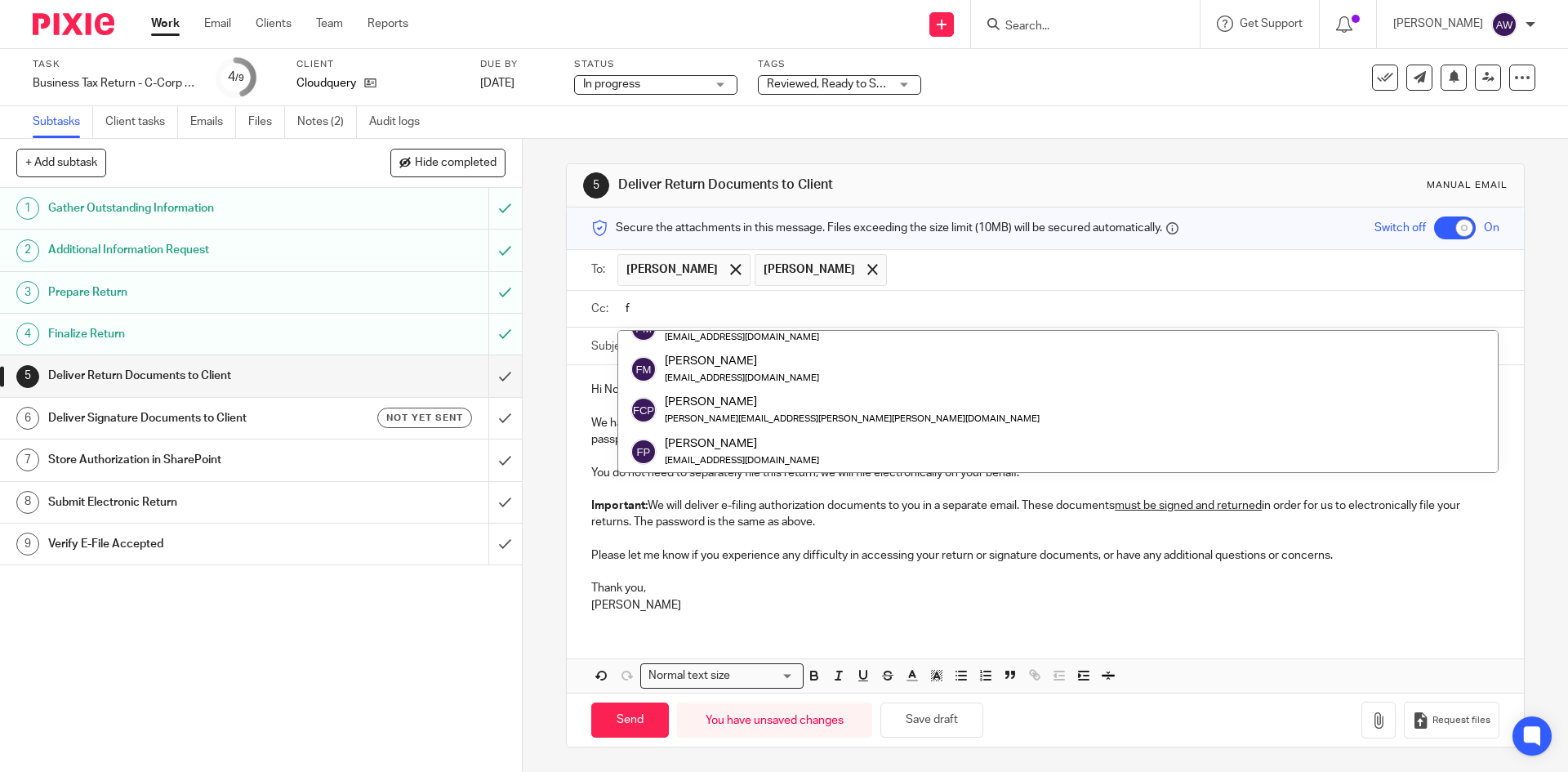
scroll to position [0, 0]
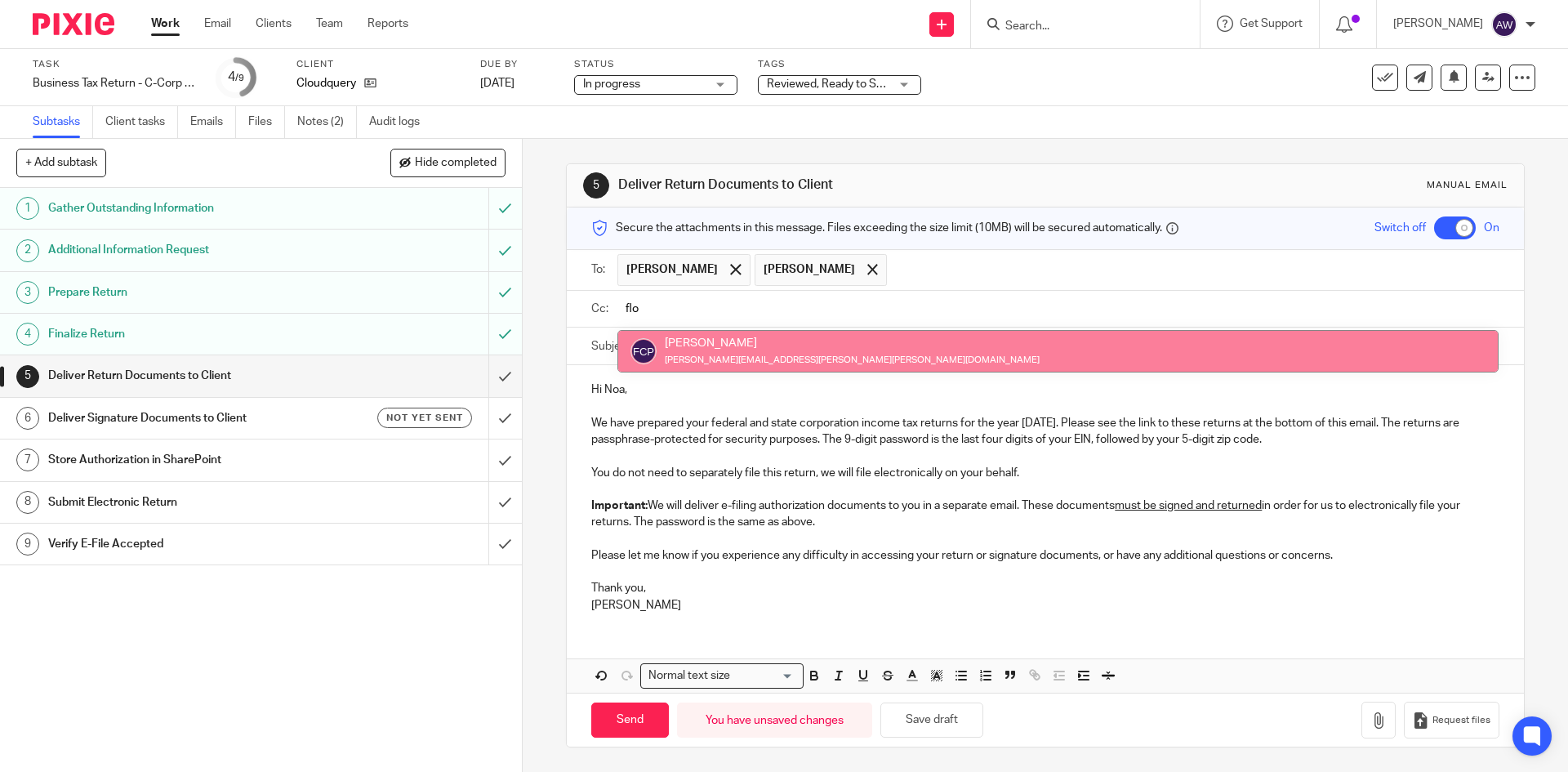
type input "flo"
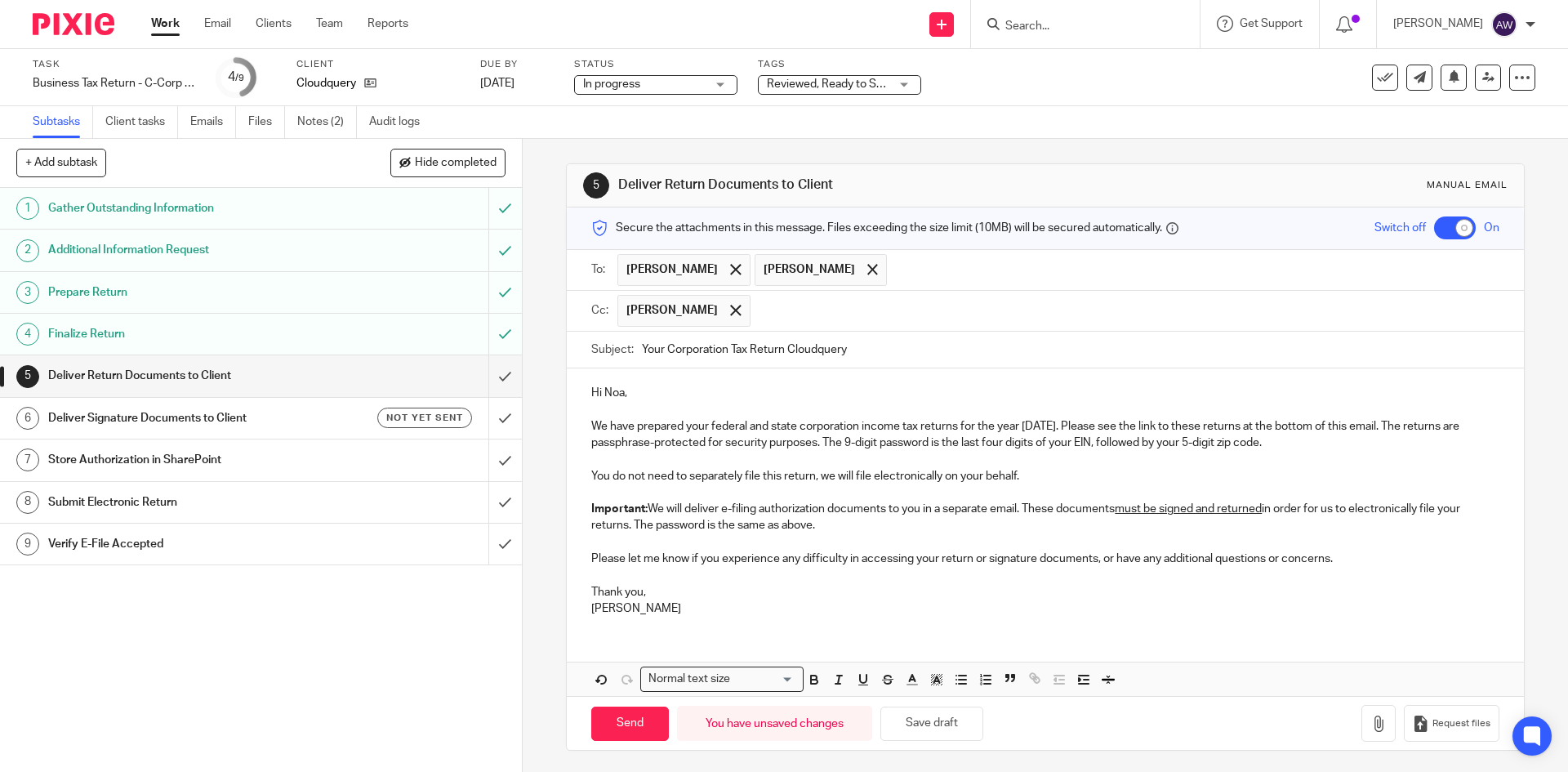
click at [800, 319] on input "text" at bounding box center [1126, 310] width 735 height 32
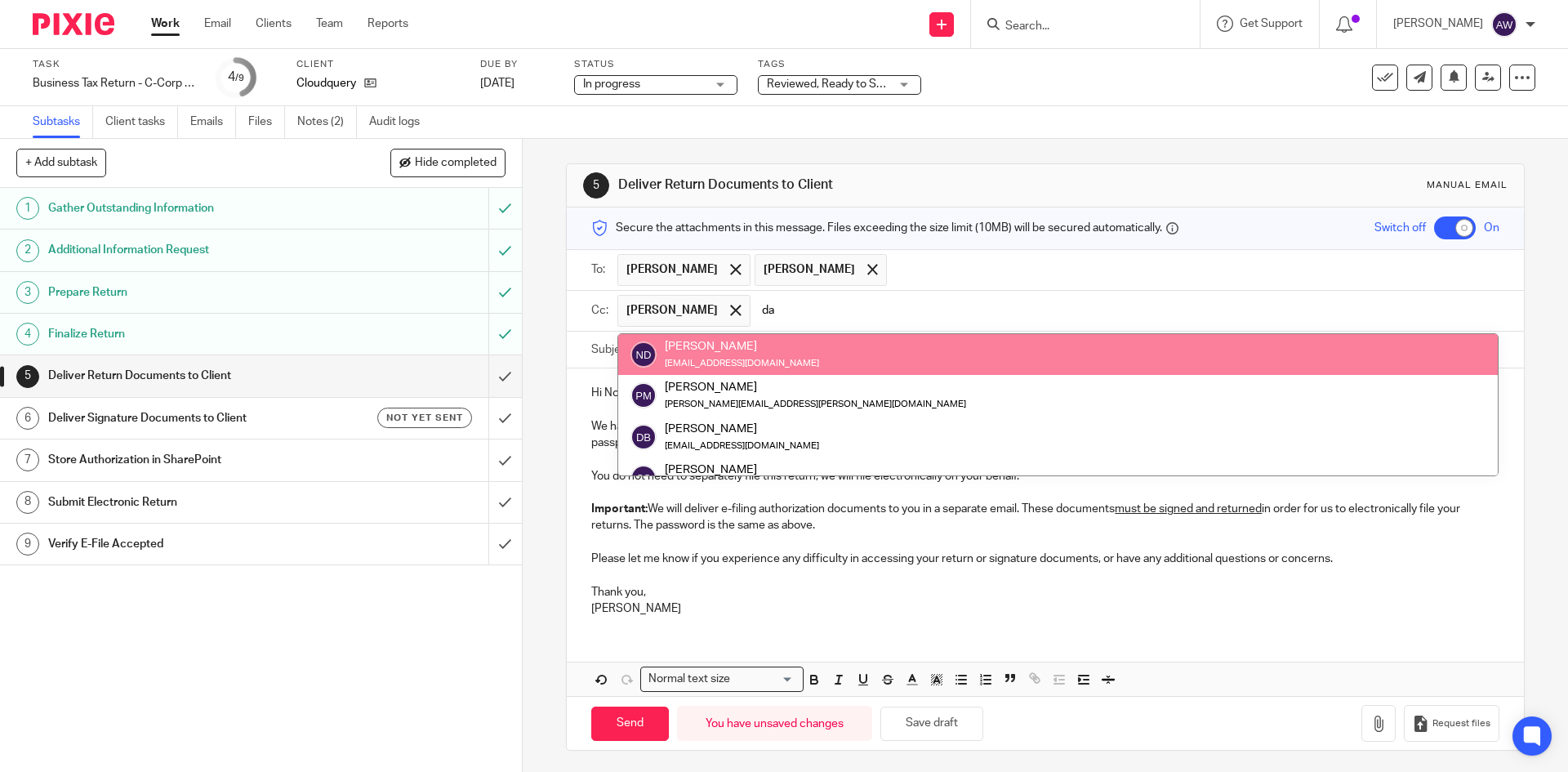
type input "d"
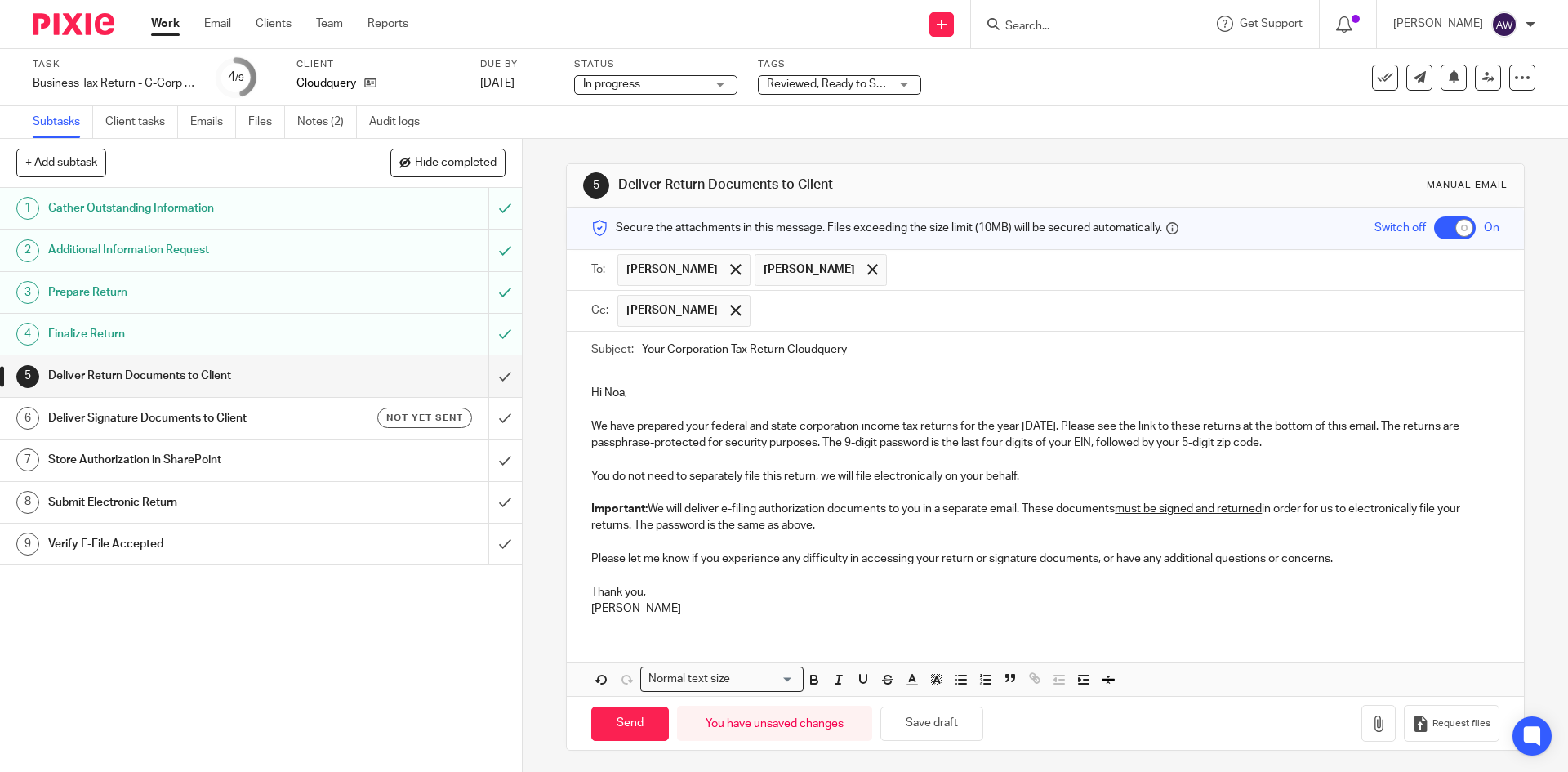
click at [782, 348] on input "Your Corporation Tax Return Cloudquery" at bounding box center [1070, 349] width 857 height 37
type input "Your Corporation Tax Return - Cloudquery"
click at [1367, 724] on button "button" at bounding box center [1378, 723] width 35 height 37
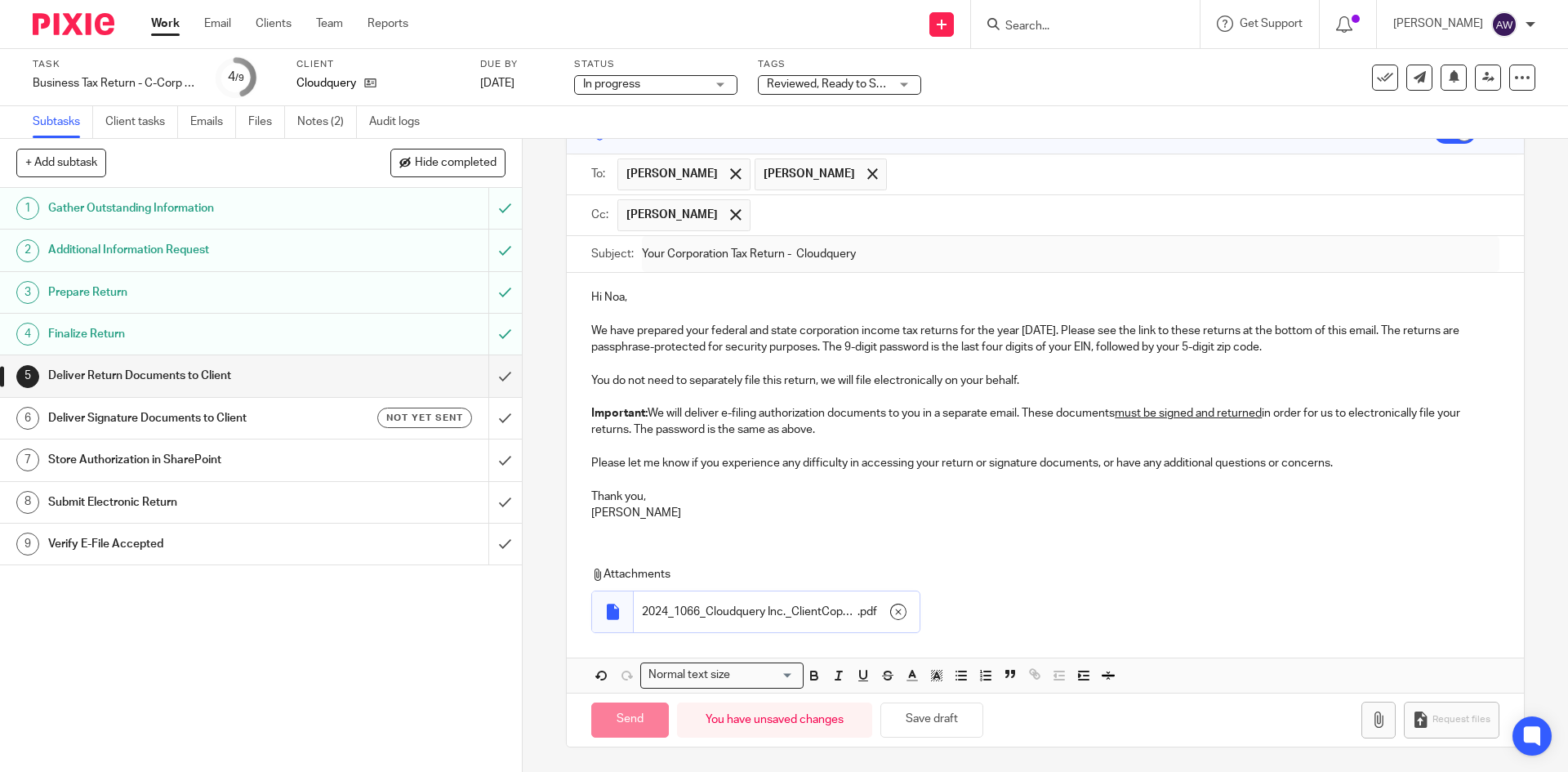
scroll to position [96, 0]
click at [863, 179] on div at bounding box center [872, 174] width 19 height 25
click at [653, 718] on input "Send" at bounding box center [630, 721] width 77 height 36
checkbox input "false"
type input "Sent"
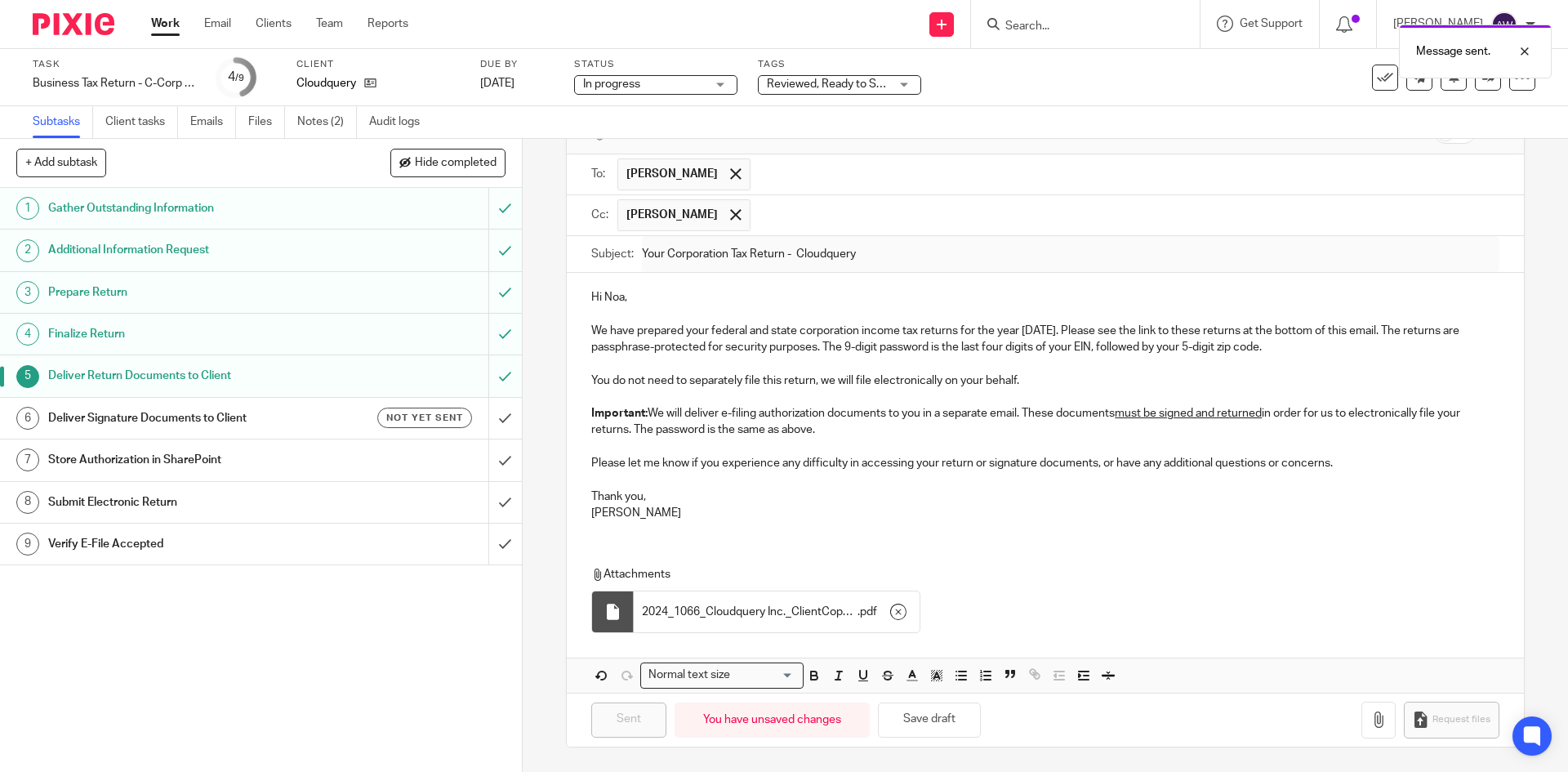
click at [279, 414] on h1 "Deliver Signature Documents to Client" at bounding box center [190, 418] width 283 height 25
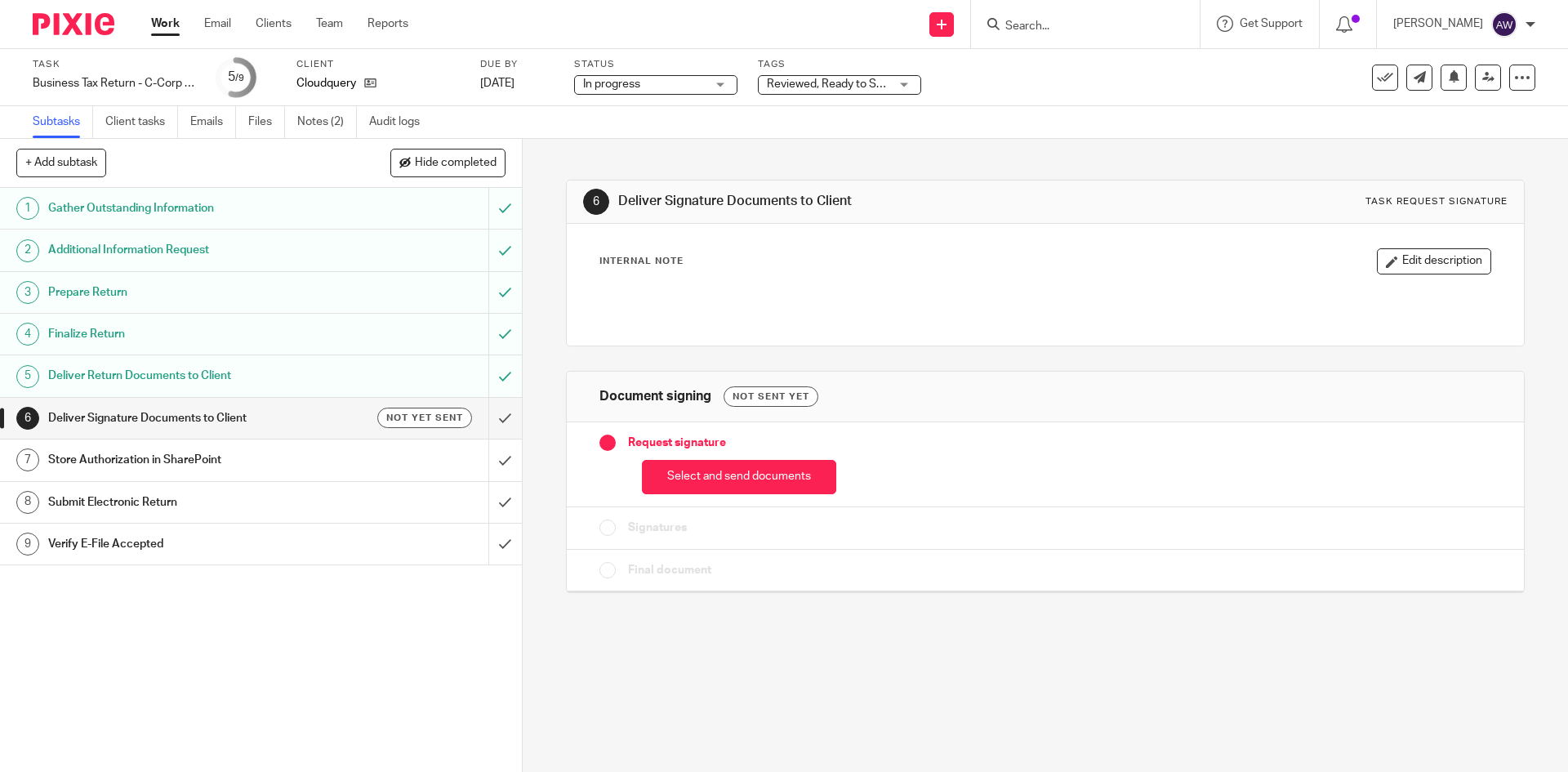
drag, startPoint x: 763, startPoint y: 469, endPoint x: 756, endPoint y: 481, distance: 13.9
click at [764, 471] on button "Select and send documents" at bounding box center [739, 477] width 195 height 36
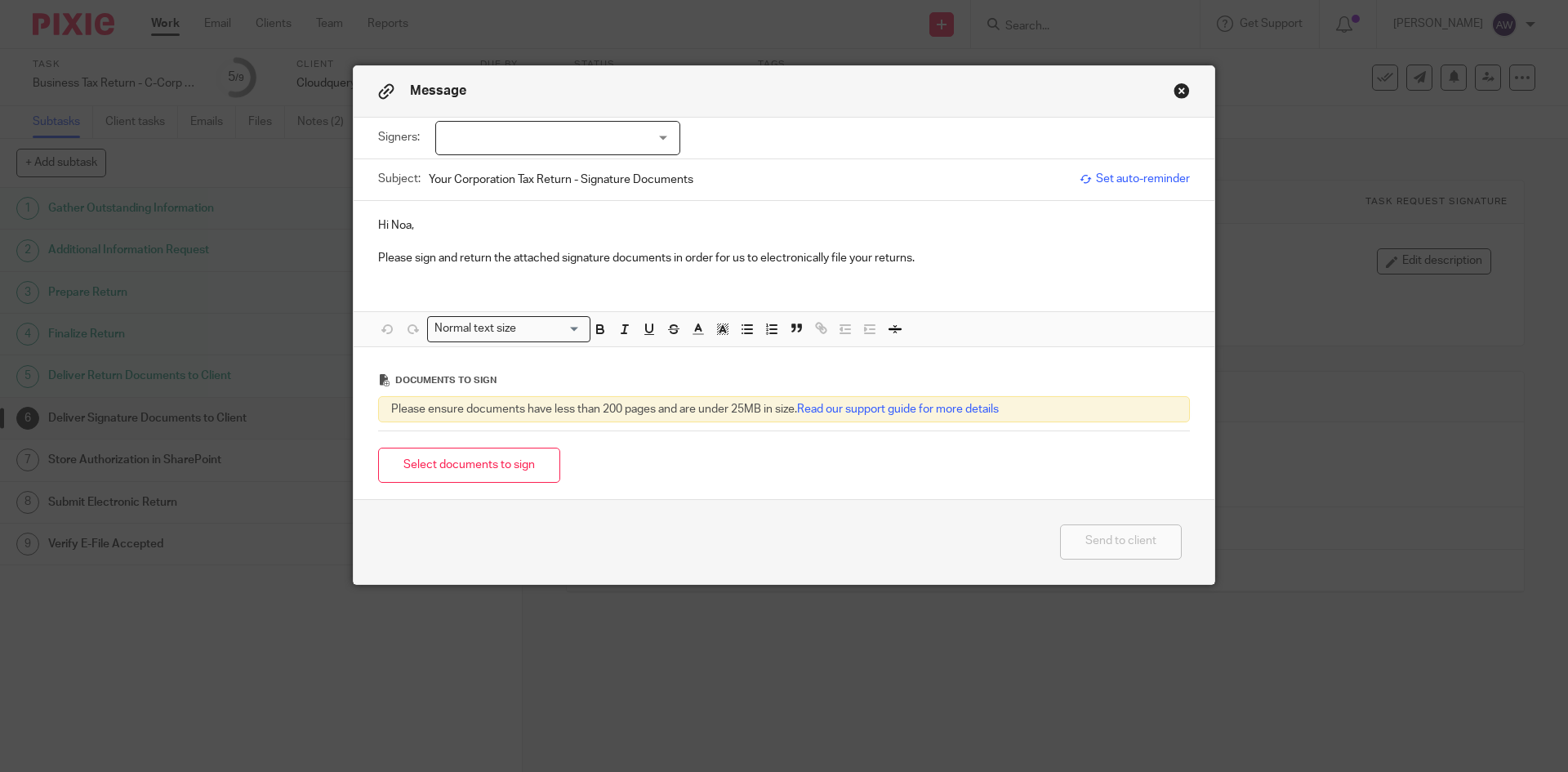
click at [515, 124] on div at bounding box center [558, 137] width 245 height 35
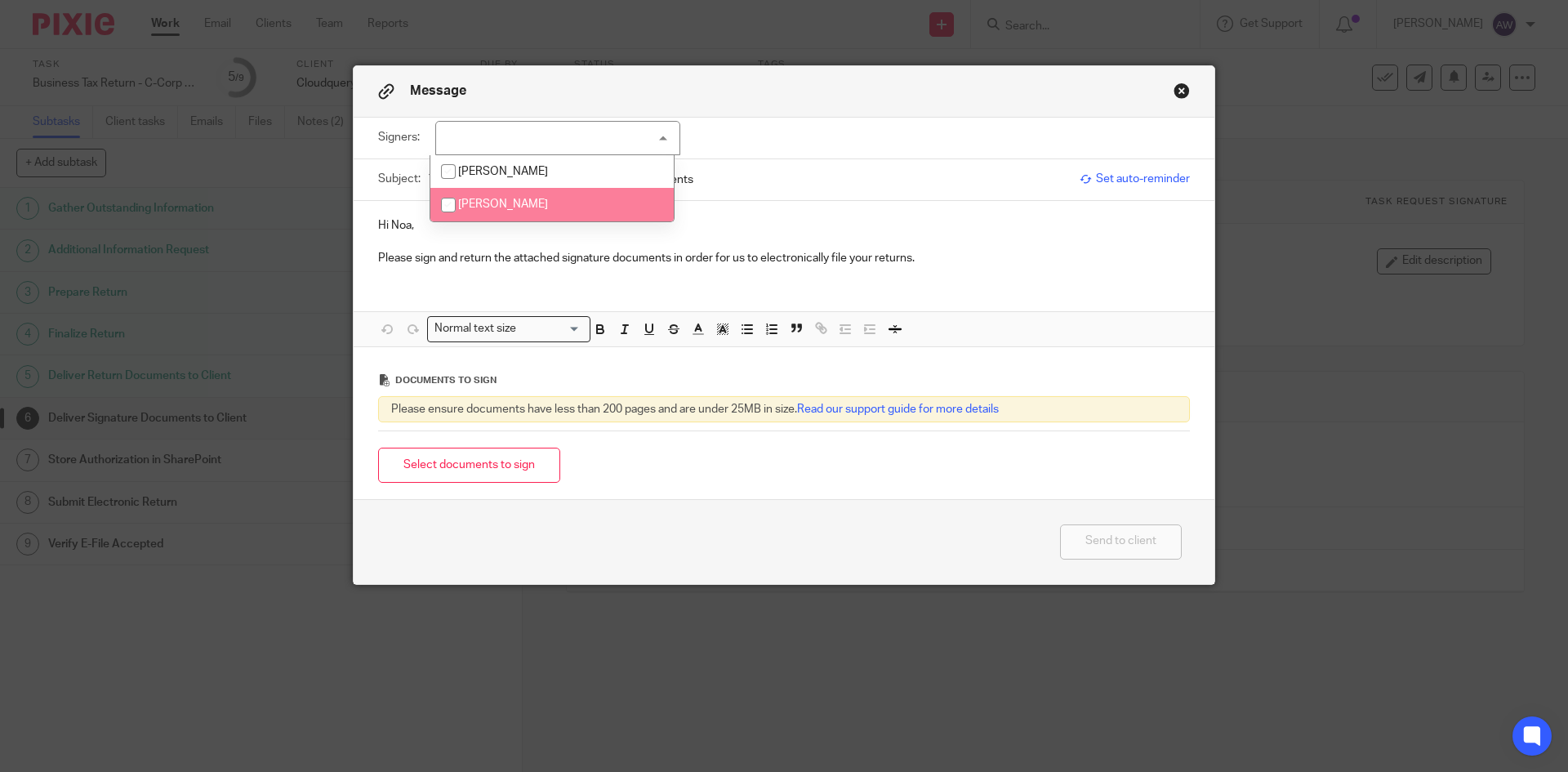
click at [476, 211] on li "Noa Korman" at bounding box center [552, 205] width 243 height 34
checkbox input "true"
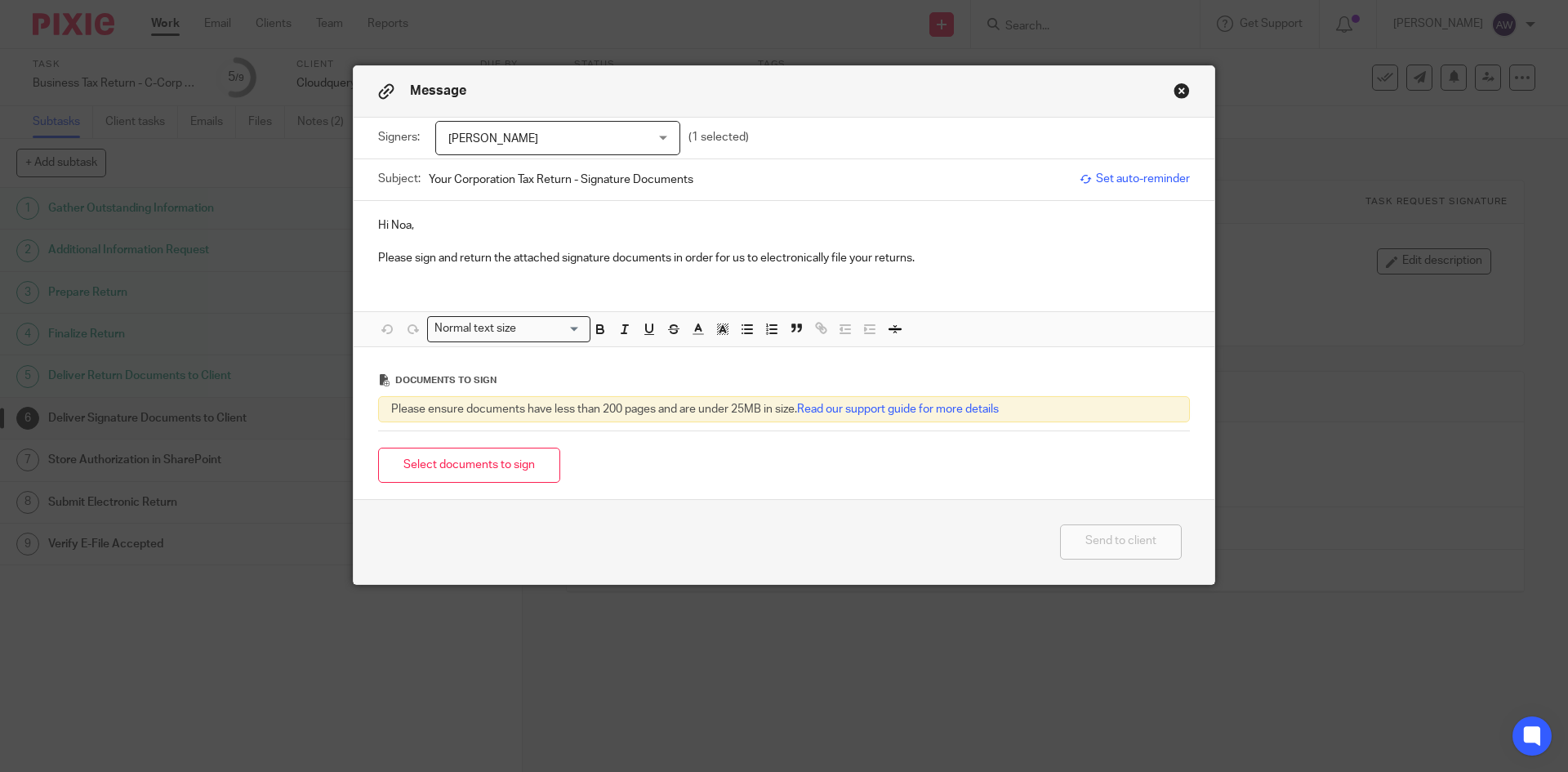
click at [974, 253] on p "Please sign and return the attached signature documents in order for us to elec…" at bounding box center [784, 258] width 812 height 17
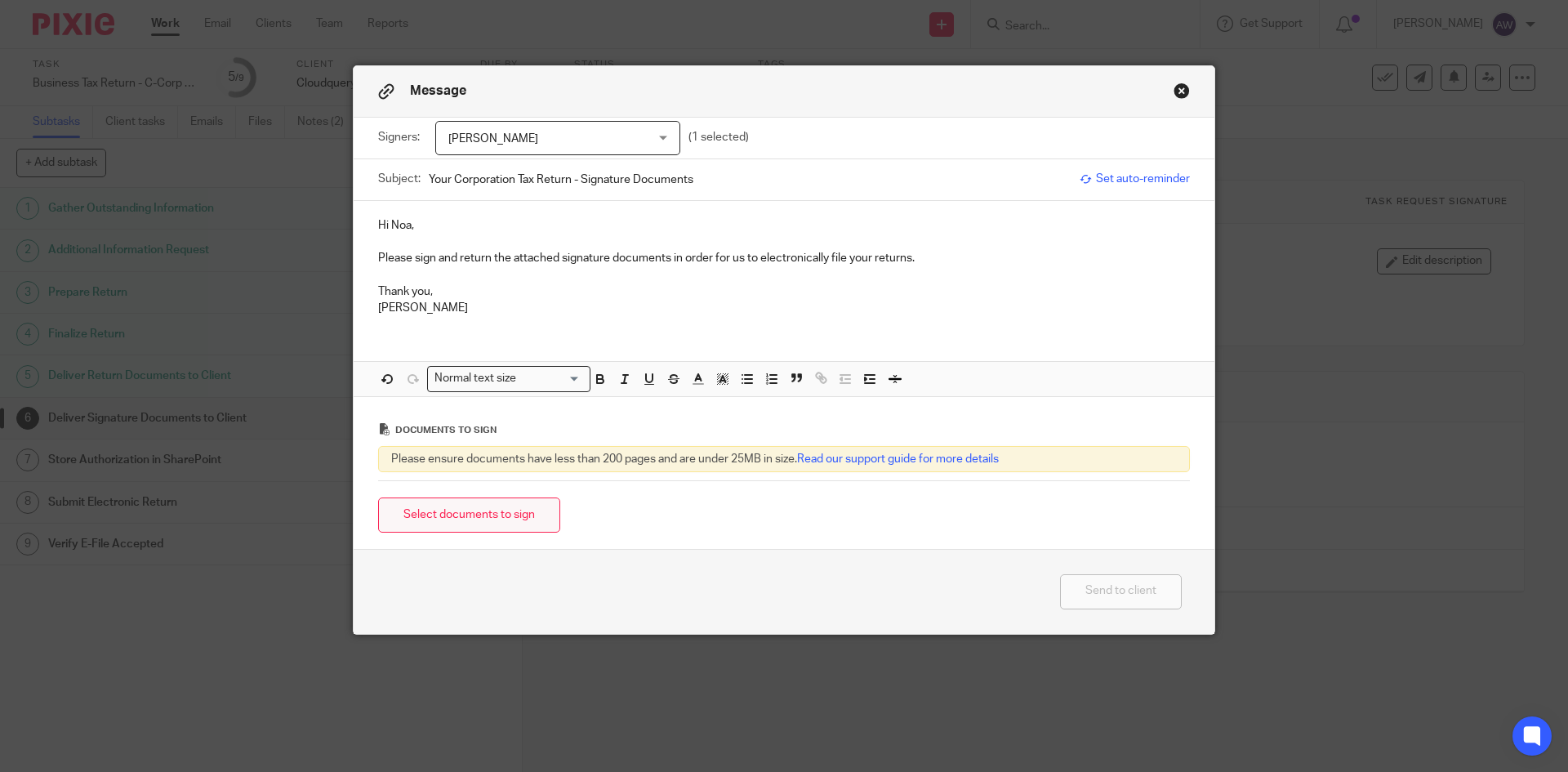
click at [524, 499] on button "Select documents to sign" at bounding box center [470, 515] width 182 height 36
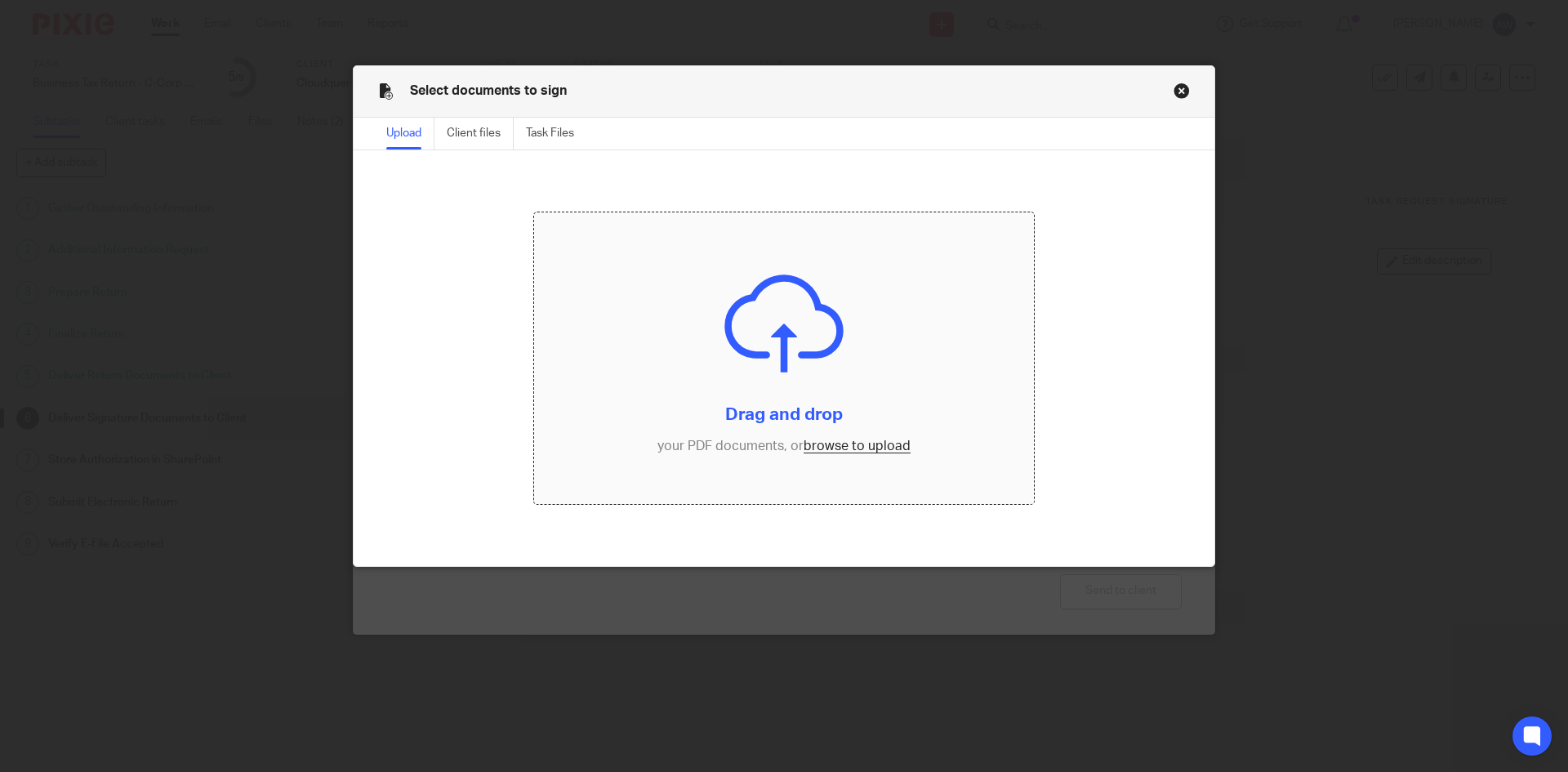
click at [848, 436] on input "file" at bounding box center [784, 359] width 500 height 293
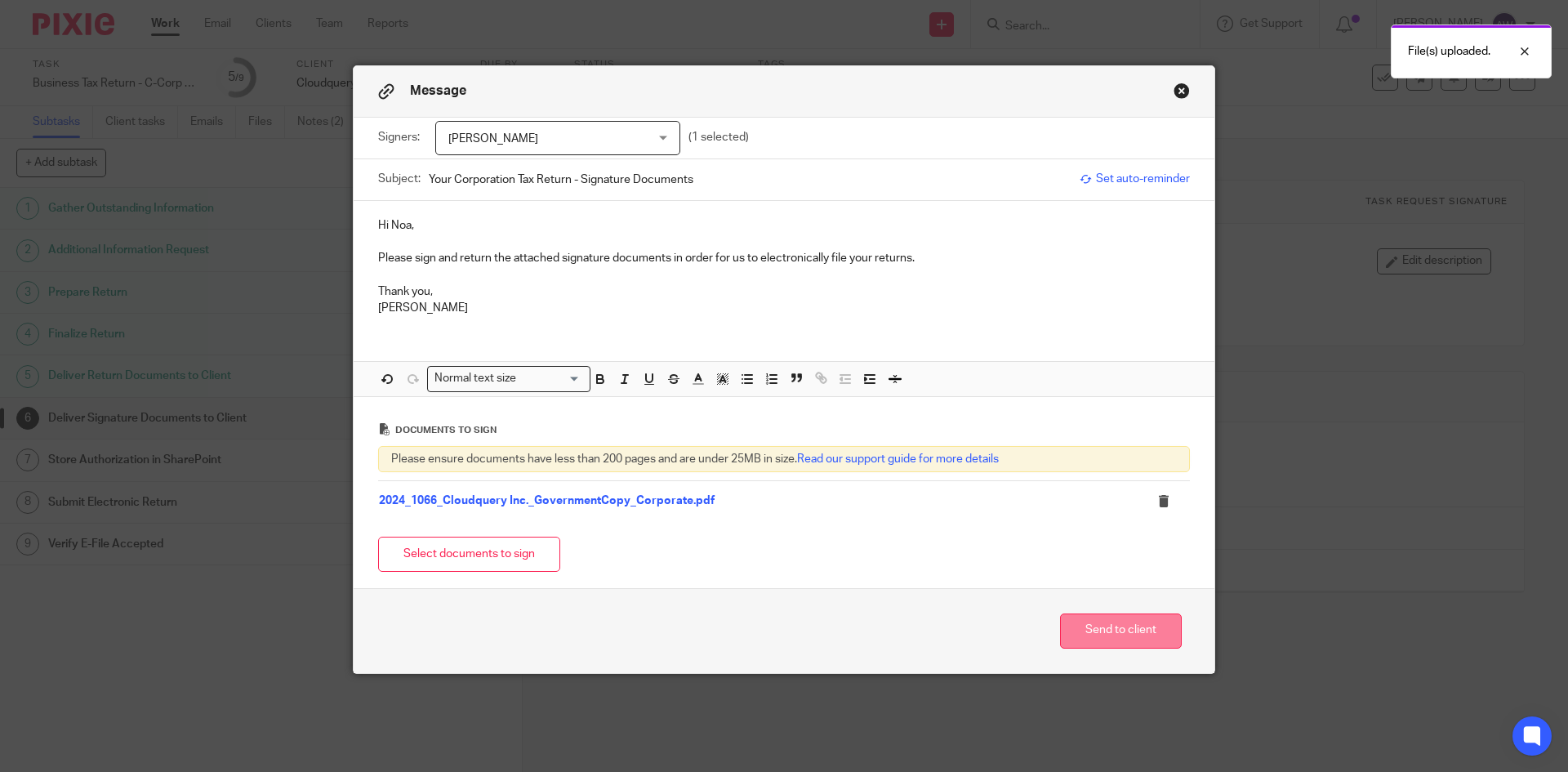
drag, startPoint x: 1130, startPoint y: 629, endPoint x: 1121, endPoint y: 622, distance: 11.4
click at [1130, 629] on button "Send to client" at bounding box center [1120, 631] width 122 height 36
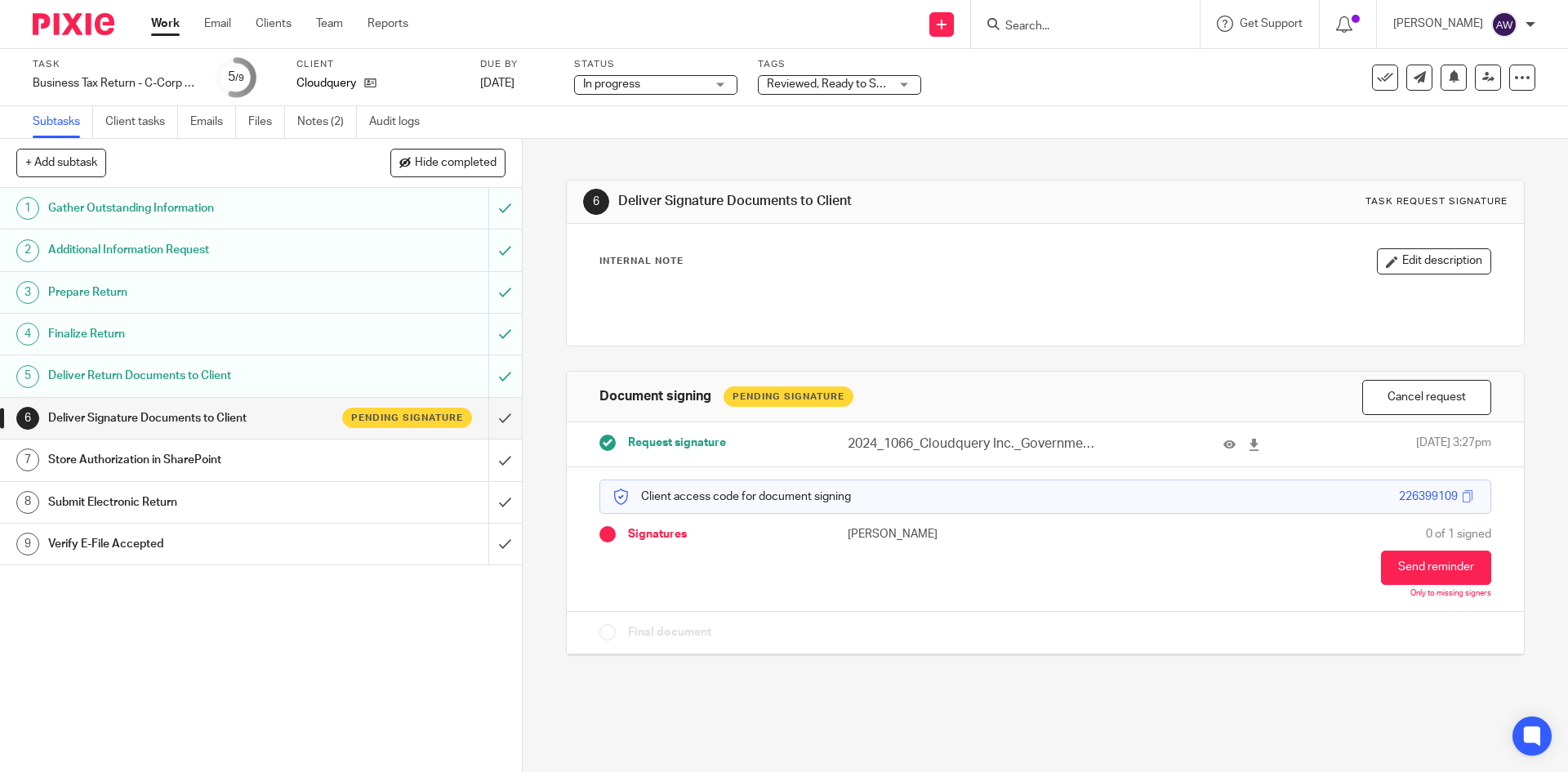
click at [843, 81] on span "Reviewed, Ready to Send + 2" at bounding box center [840, 84] width 147 height 12
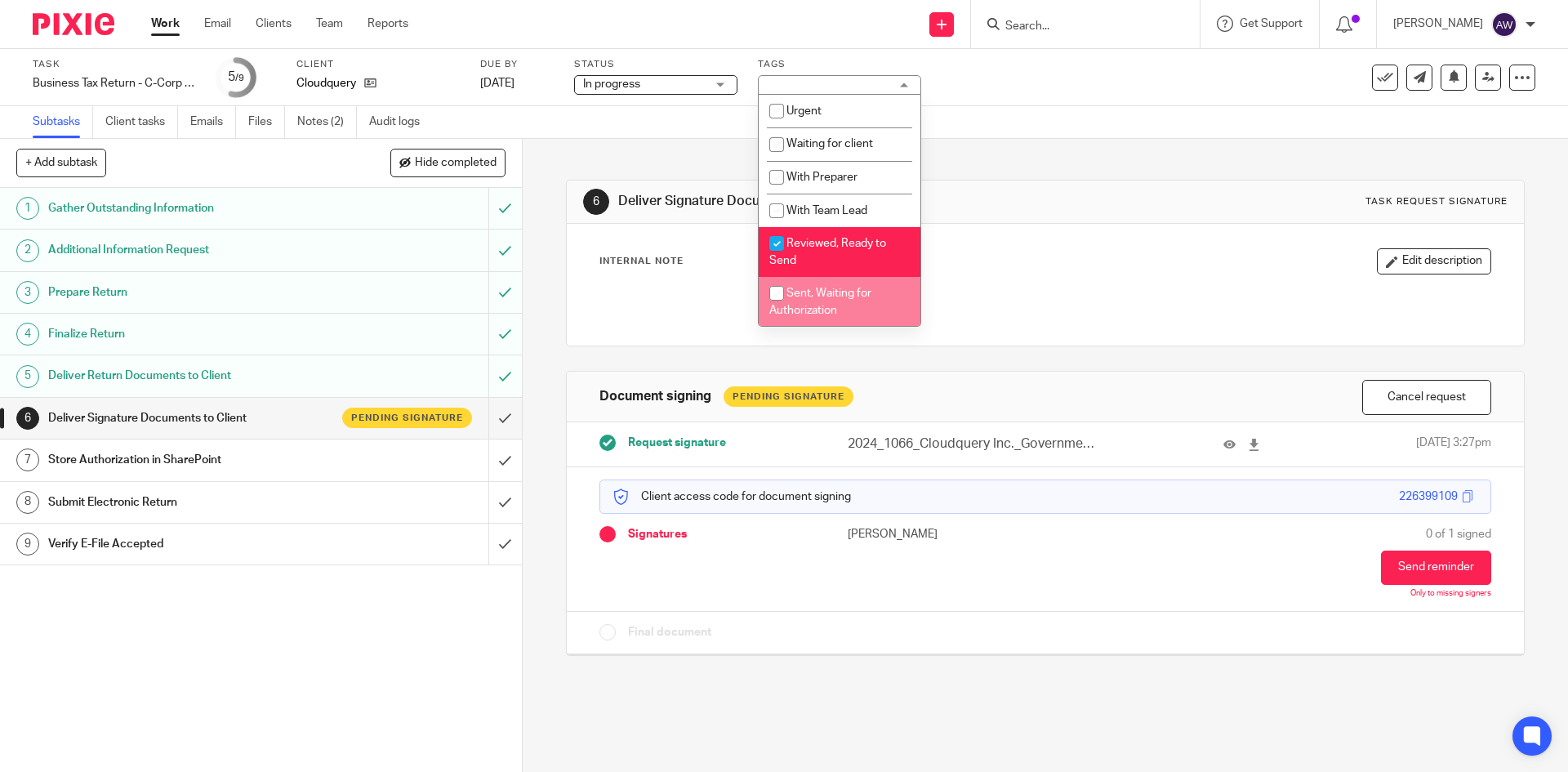
click at [850, 307] on li "Sent, Waiting for Authorization" at bounding box center [840, 301] width 162 height 49
checkbox input "true"
click at [853, 243] on span "Reviewed, Ready to Send" at bounding box center [828, 251] width 117 height 29
checkbox input "false"
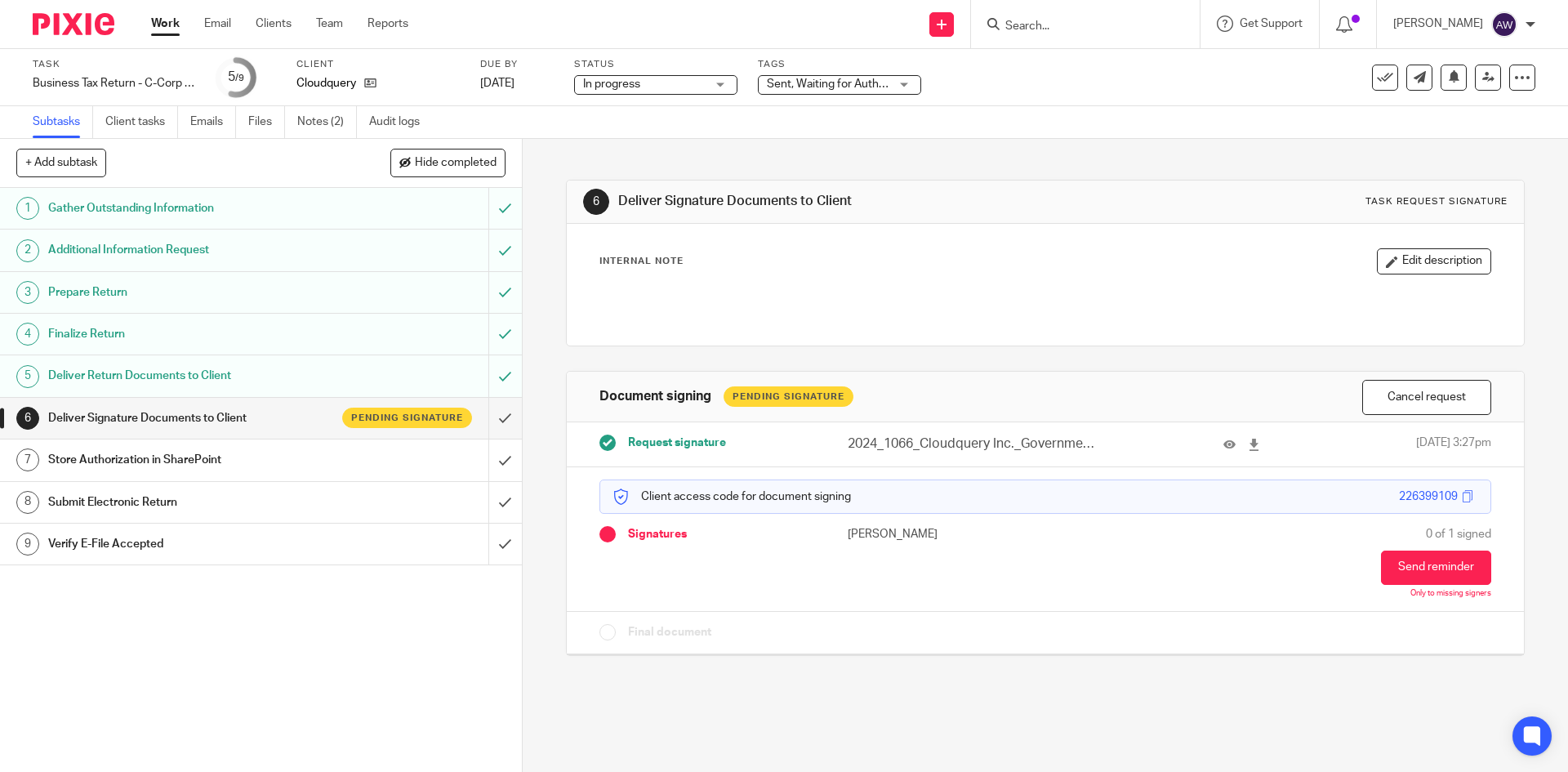
click at [168, 27] on link "Work" at bounding box center [165, 24] width 29 height 17
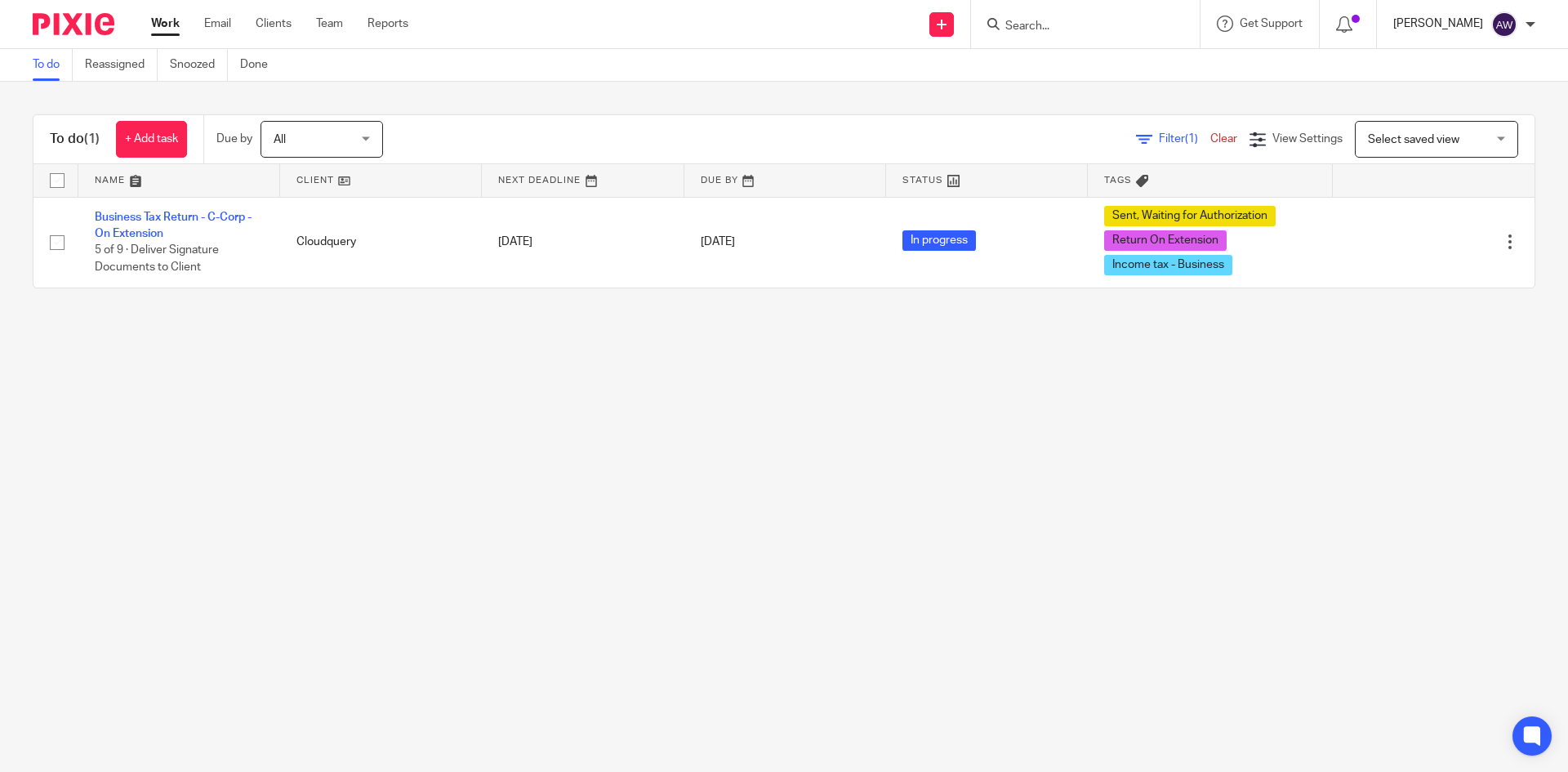
click at [1462, 28] on p "[PERSON_NAME]" at bounding box center [1437, 24] width 90 height 17
click at [1462, 109] on span "Logout" at bounding box center [1459, 114] width 37 height 12
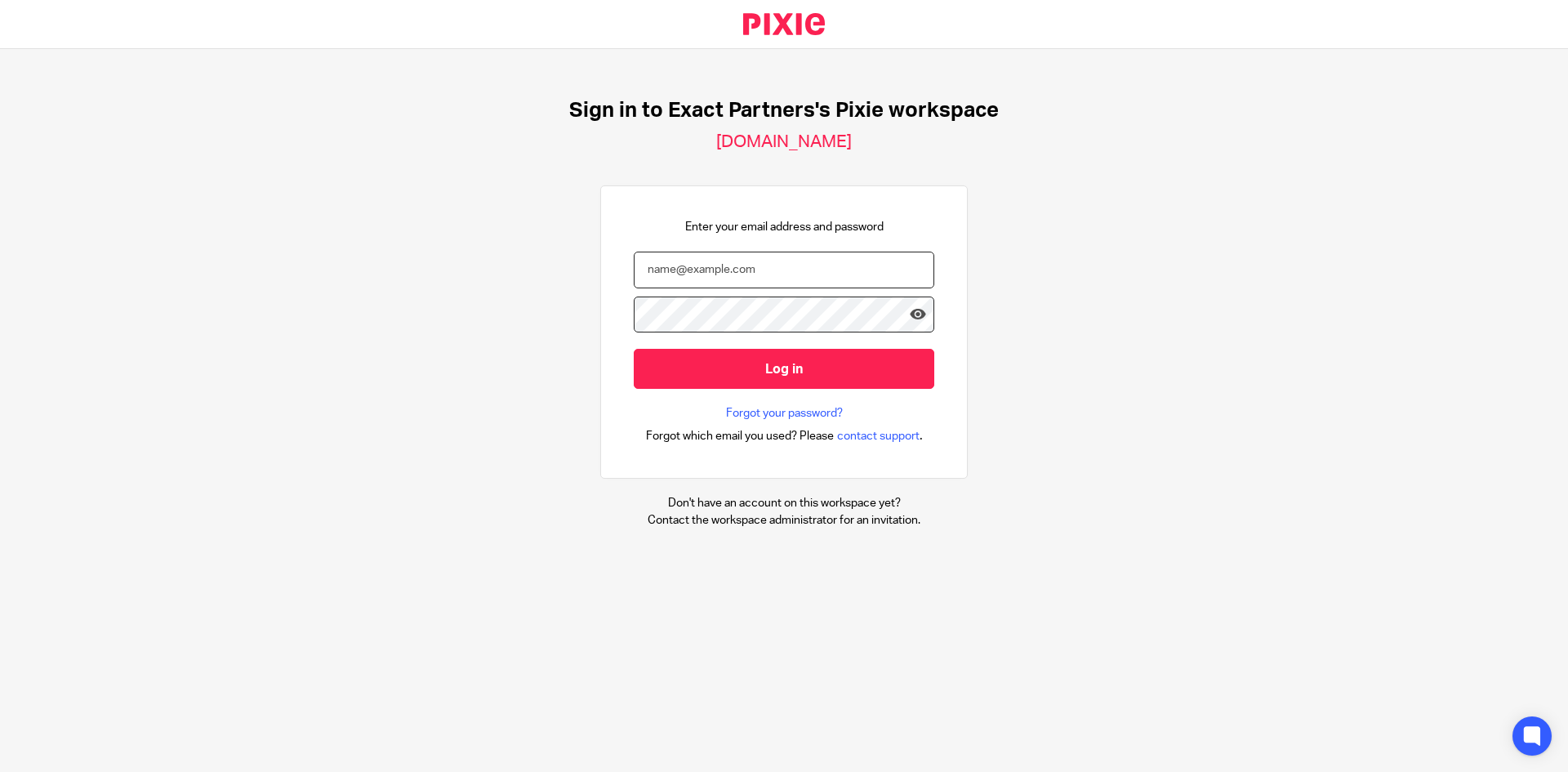
click at [829, 261] on input "email" at bounding box center [784, 269] width 301 height 37
click at [0, 771] on nordpass-autofill-portal at bounding box center [0, 772] width 0 height 0
type input "[EMAIL_ADDRESS][DOMAIN_NAME]"
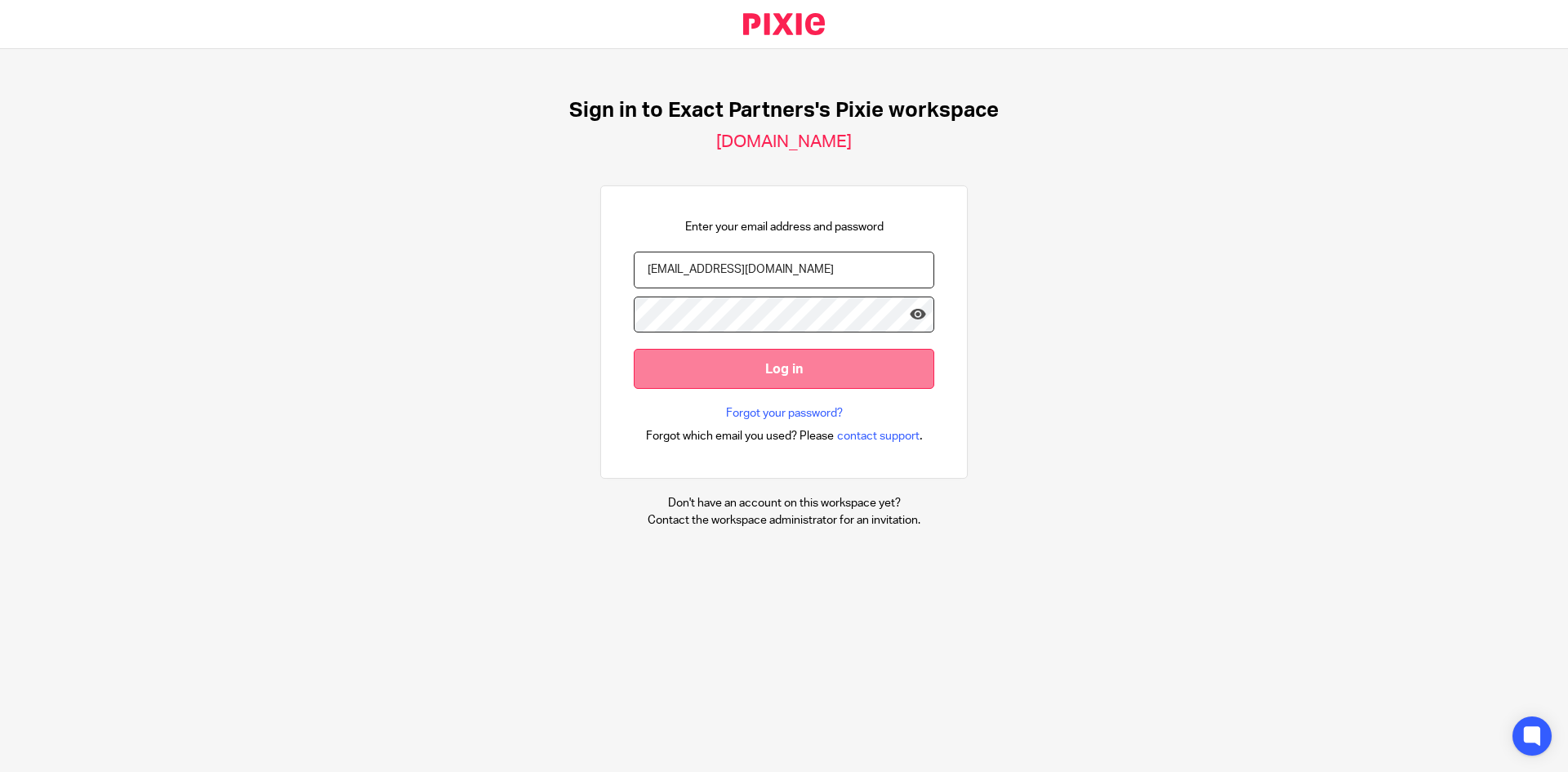
click at [727, 365] on input "Log in" at bounding box center [784, 369] width 301 height 40
